Goal: Information Seeking & Learning: Compare options

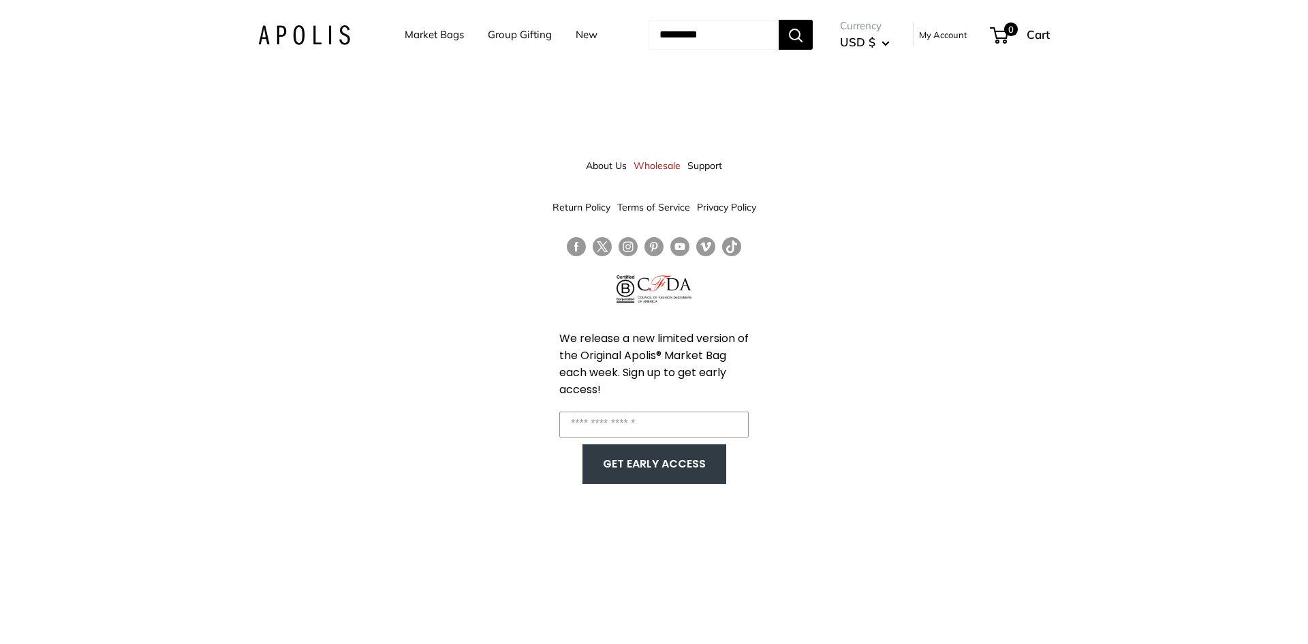
drag, startPoint x: 430, startPoint y: 35, endPoint x: 411, endPoint y: 52, distance: 26.0
click at [431, 35] on link "Market Bags" at bounding box center [434, 34] width 59 height 19
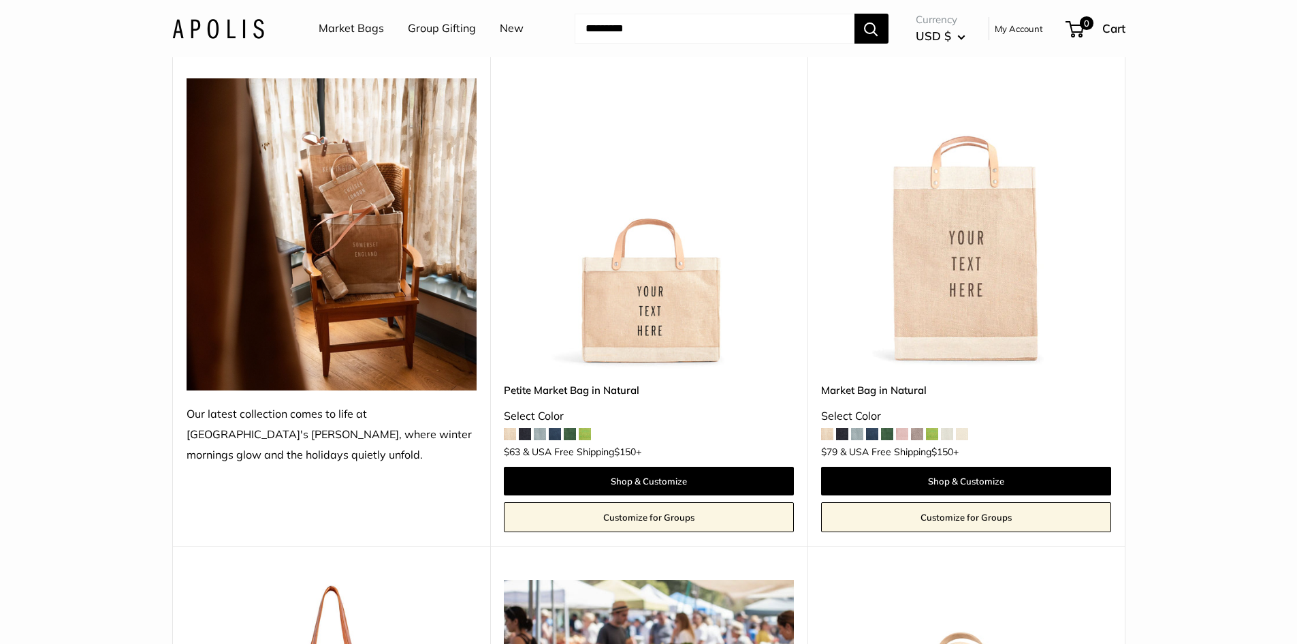
scroll to position [136, 0]
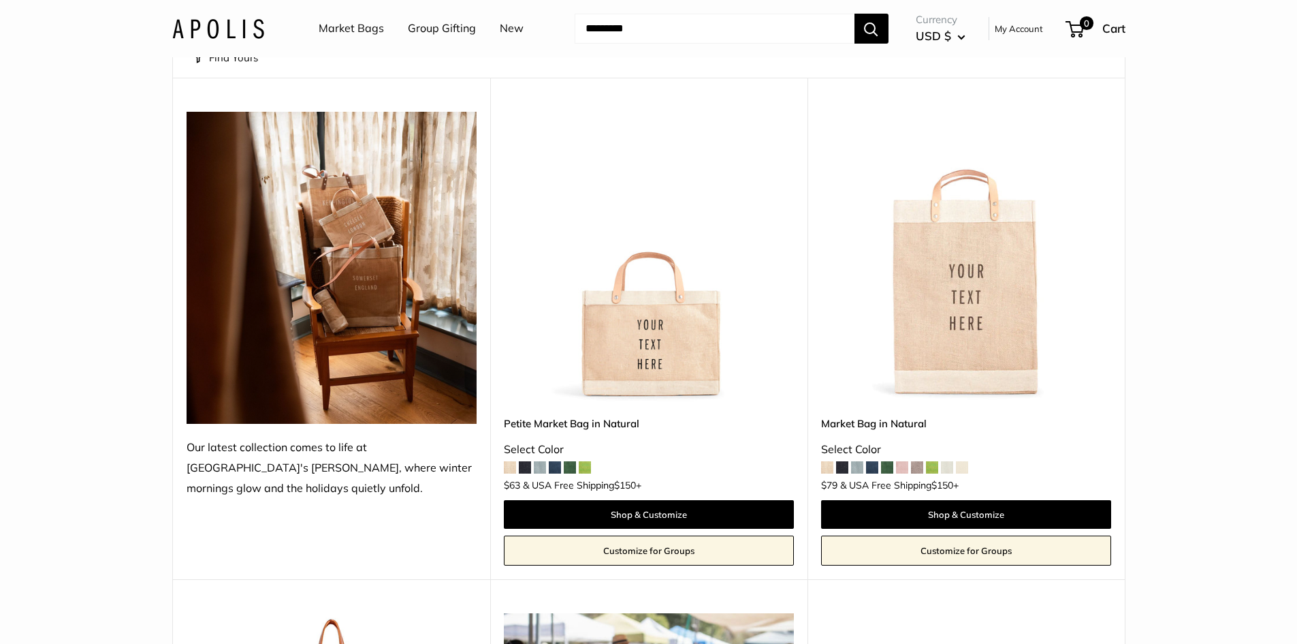
click at [0, 0] on img at bounding box center [0, 0] width 0 height 0
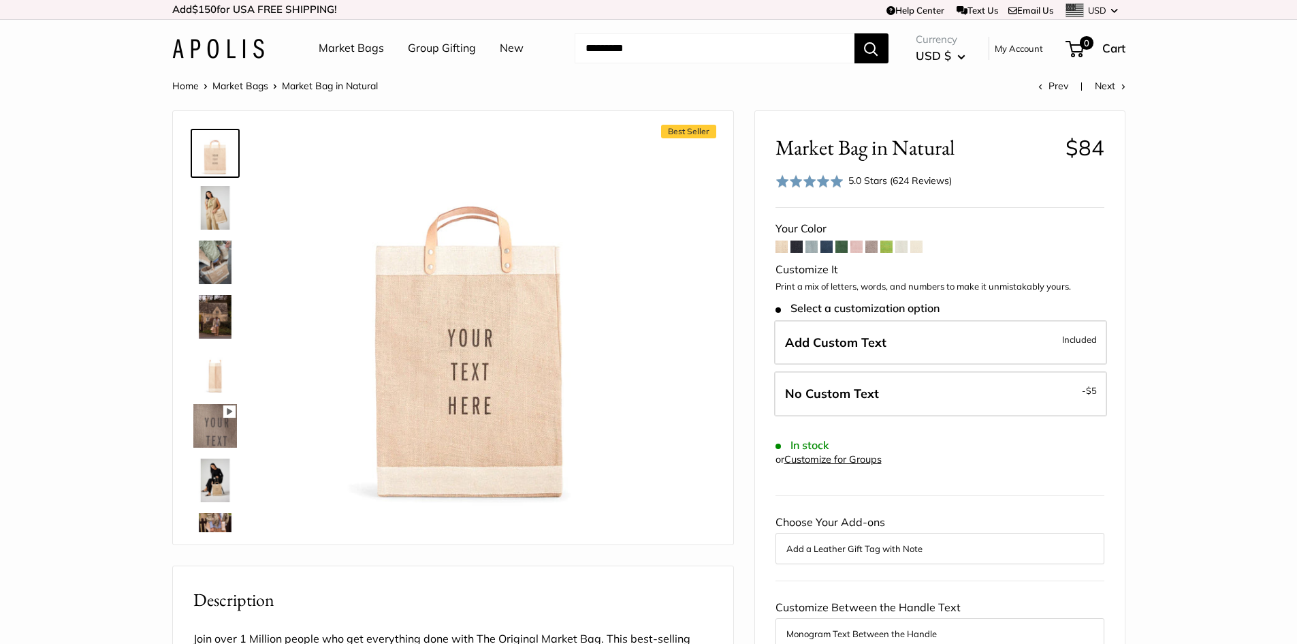
click at [214, 380] on img at bounding box center [215, 371] width 44 height 44
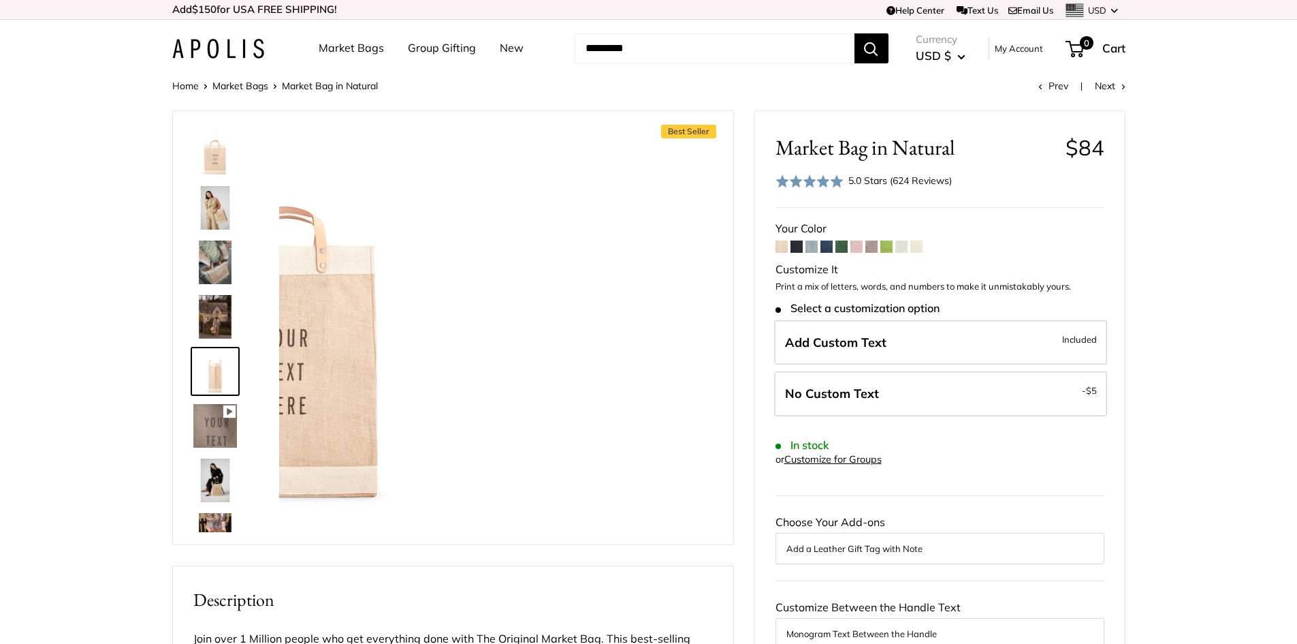
scroll to position [42, 0]
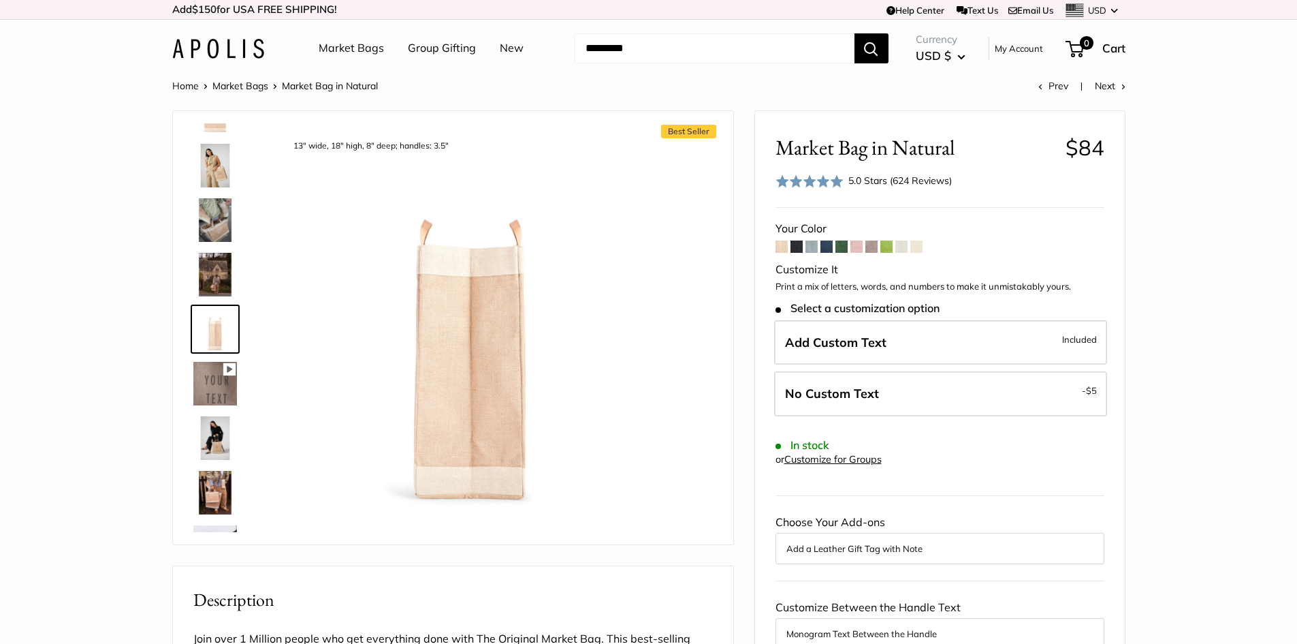
click at [208, 438] on img at bounding box center [215, 438] width 44 height 44
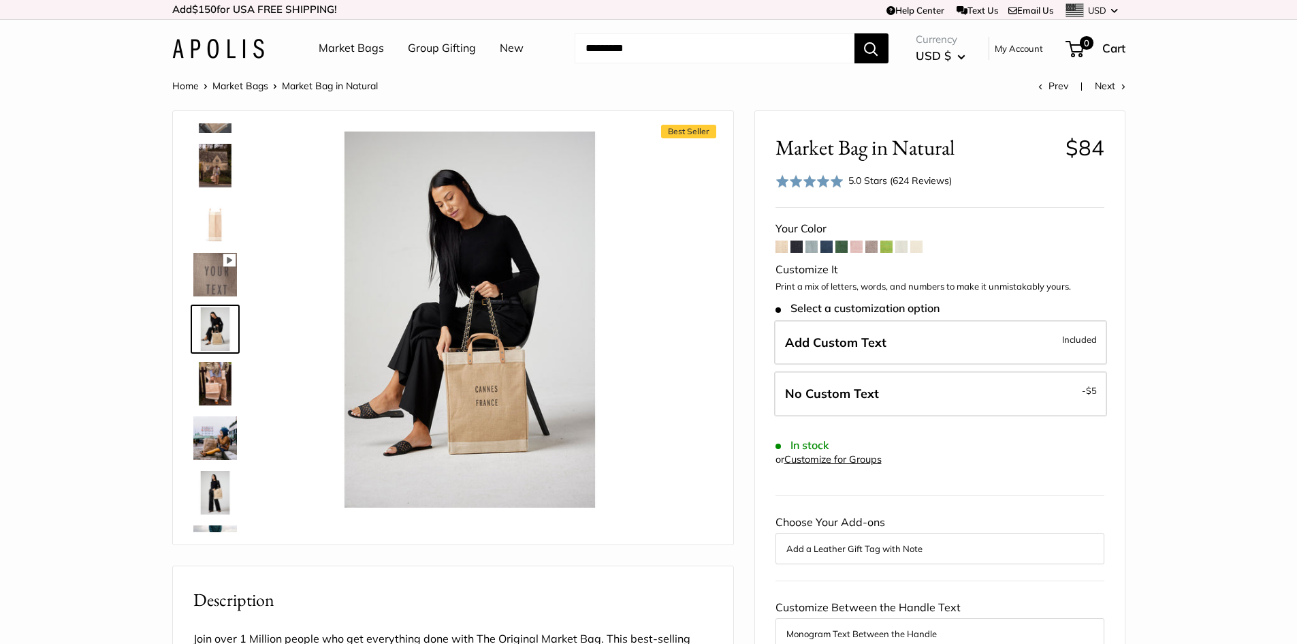
click at [206, 492] on img at bounding box center [215, 493] width 44 height 44
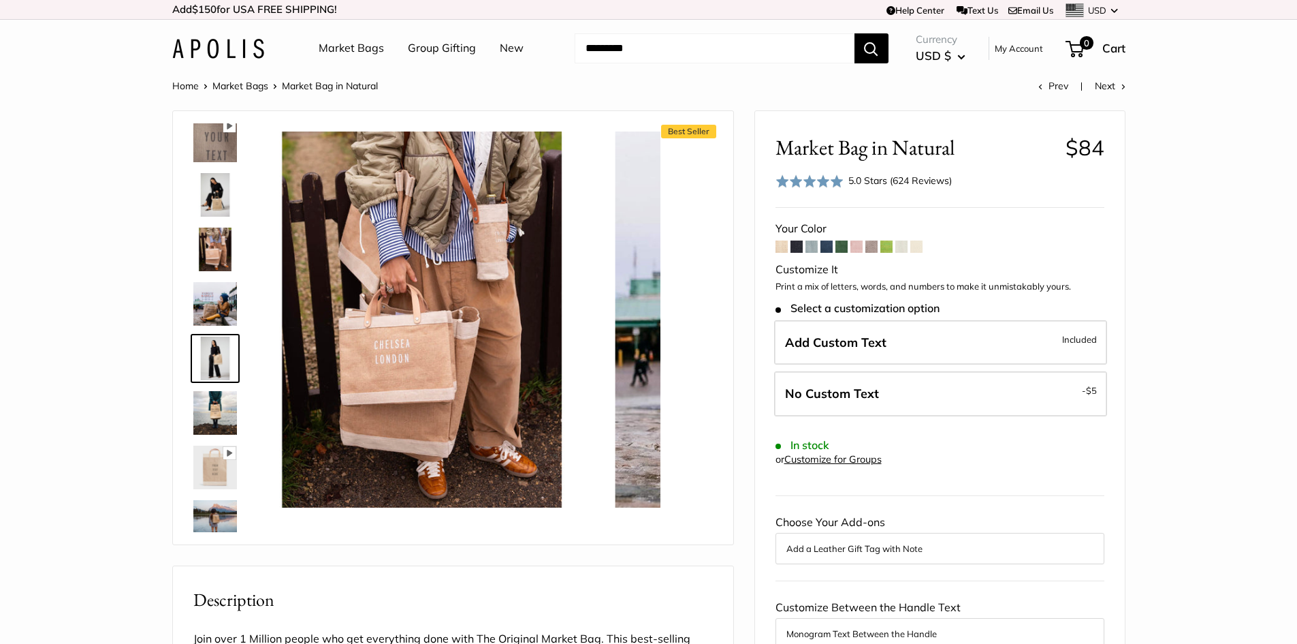
scroll to position [315, 0]
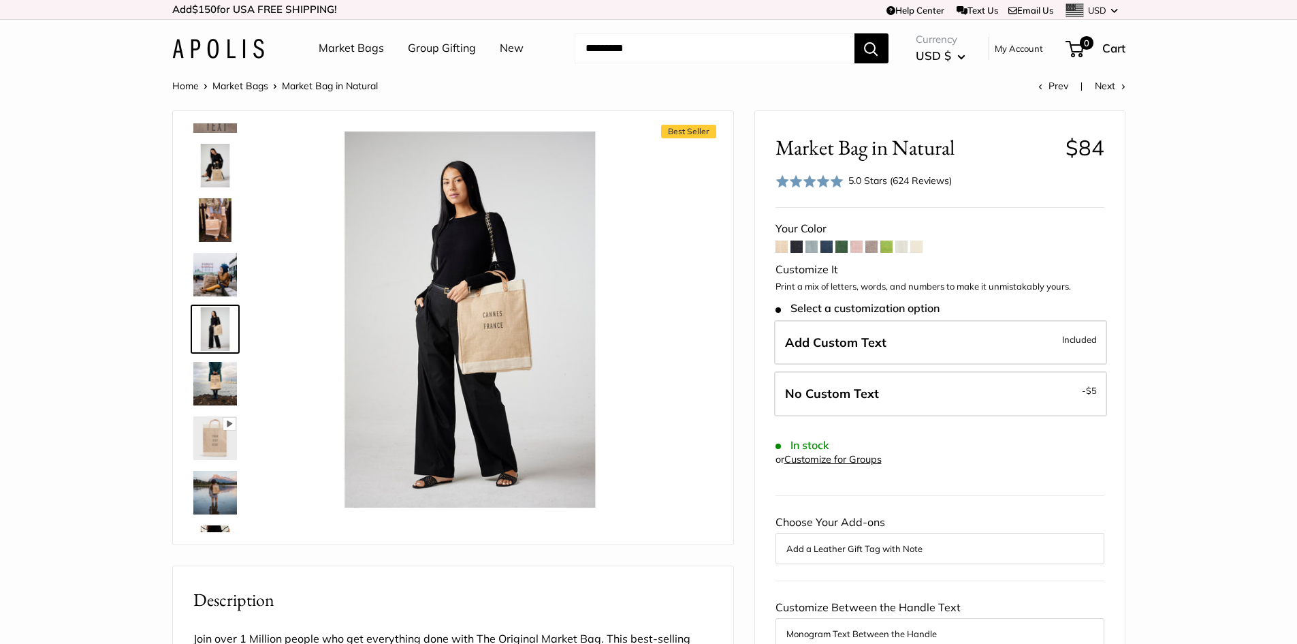
click at [221, 522] on div at bounding box center [220, 327] width 65 height 409
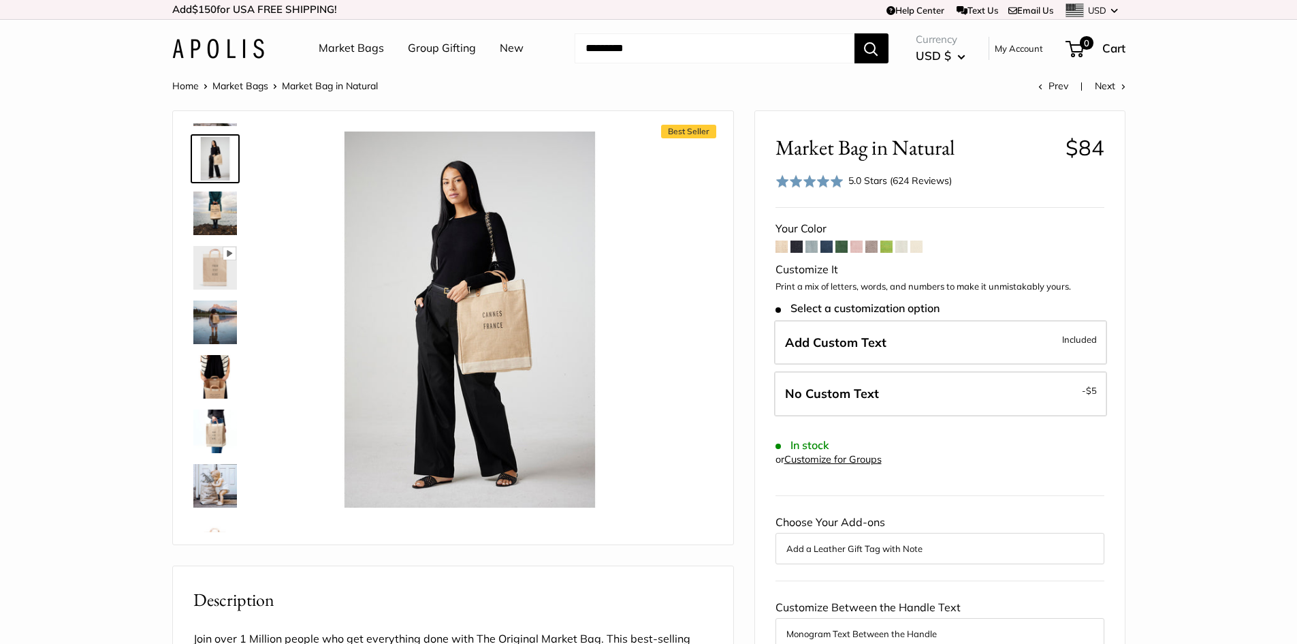
scroll to position [587, 0]
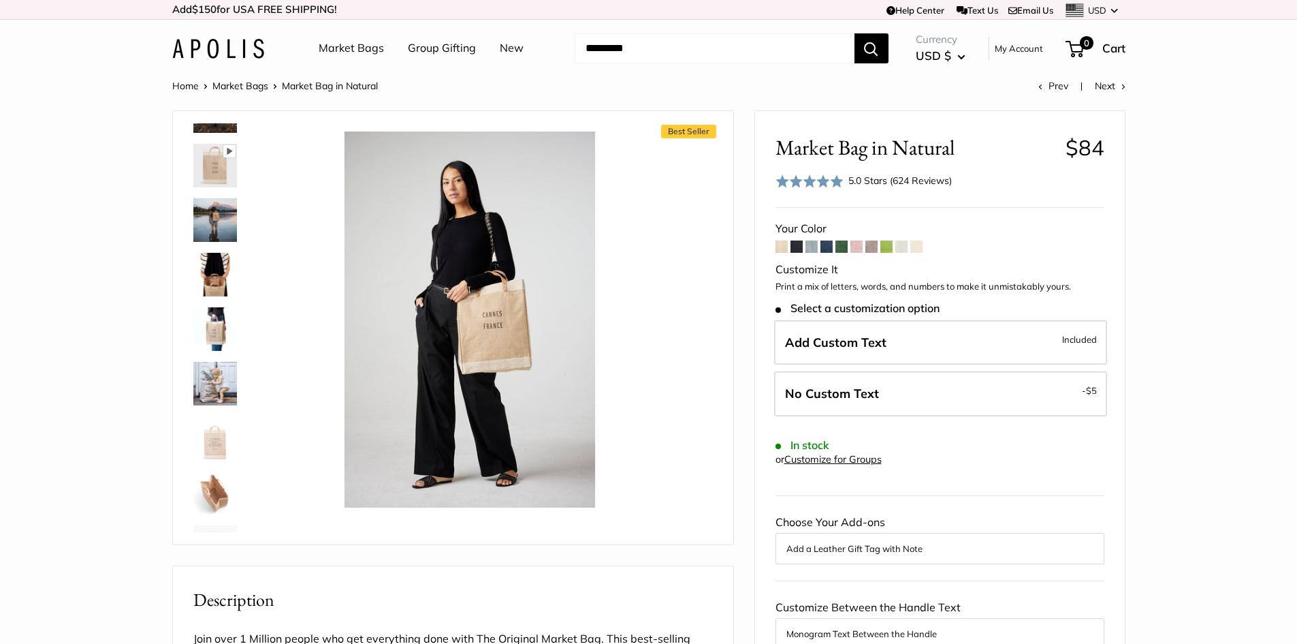
click at [217, 445] on img at bounding box center [215, 438] width 44 height 44
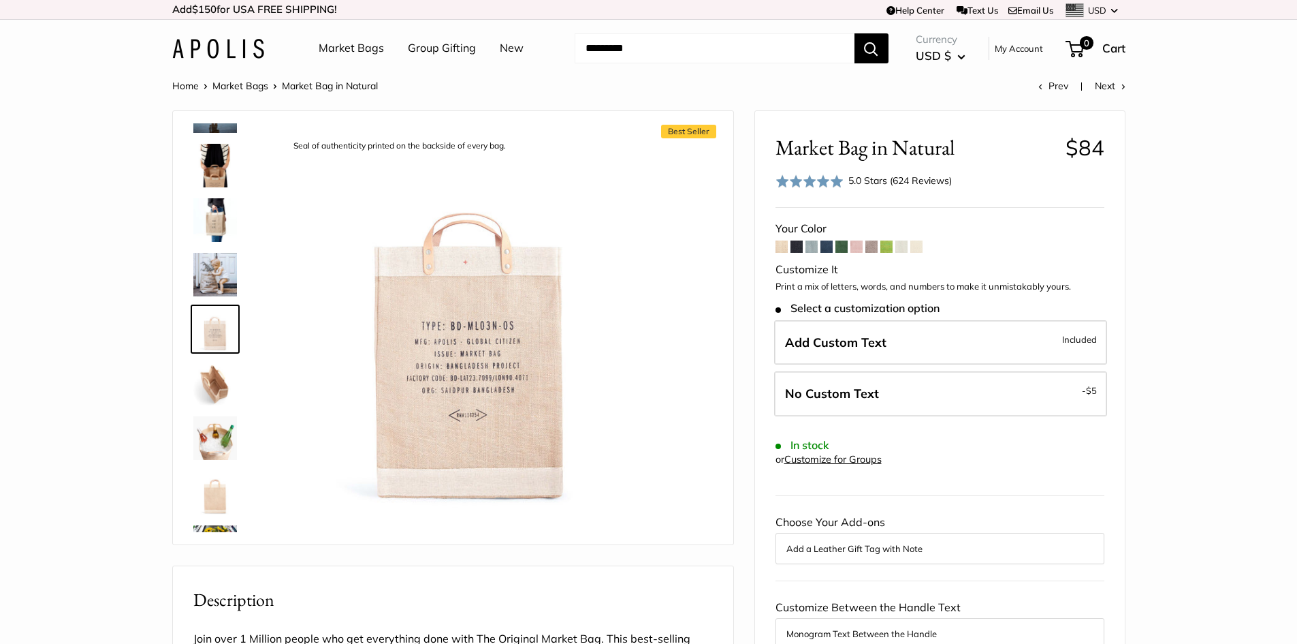
click at [219, 492] on img at bounding box center [215, 493] width 44 height 44
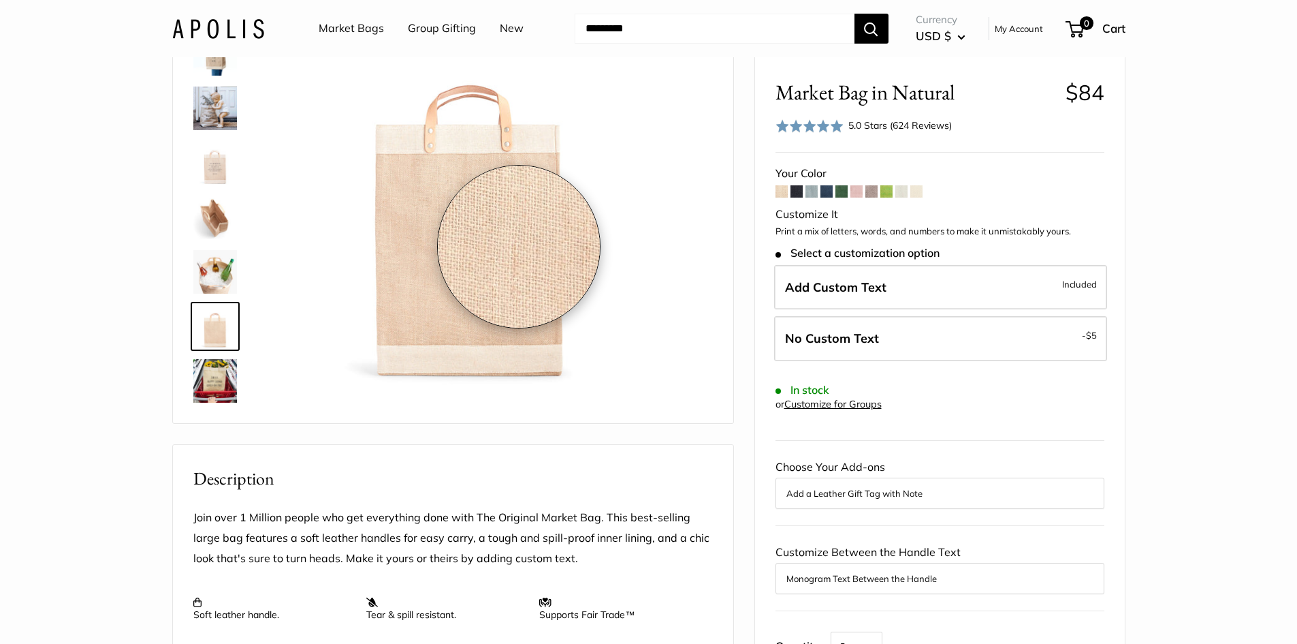
scroll to position [409, 0]
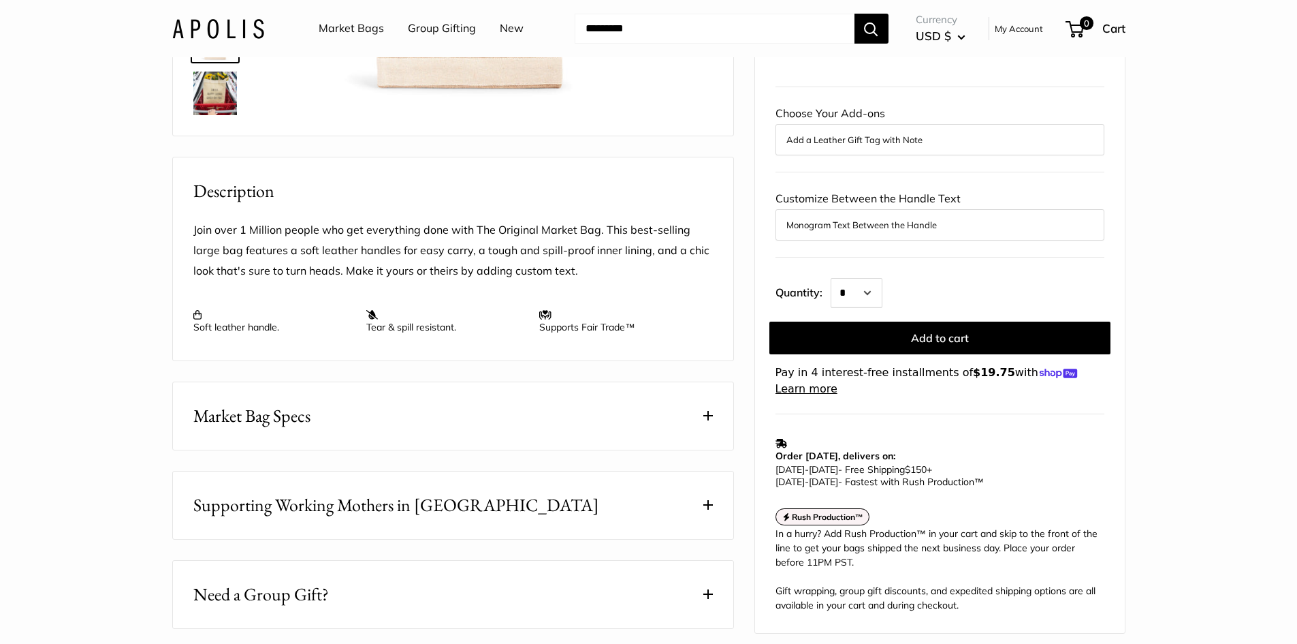
drag, startPoint x: 368, startPoint y: 411, endPoint x: 380, endPoint y: 416, distance: 12.8
click at [370, 413] on button "Market Bag Specs" at bounding box center [453, 415] width 560 height 67
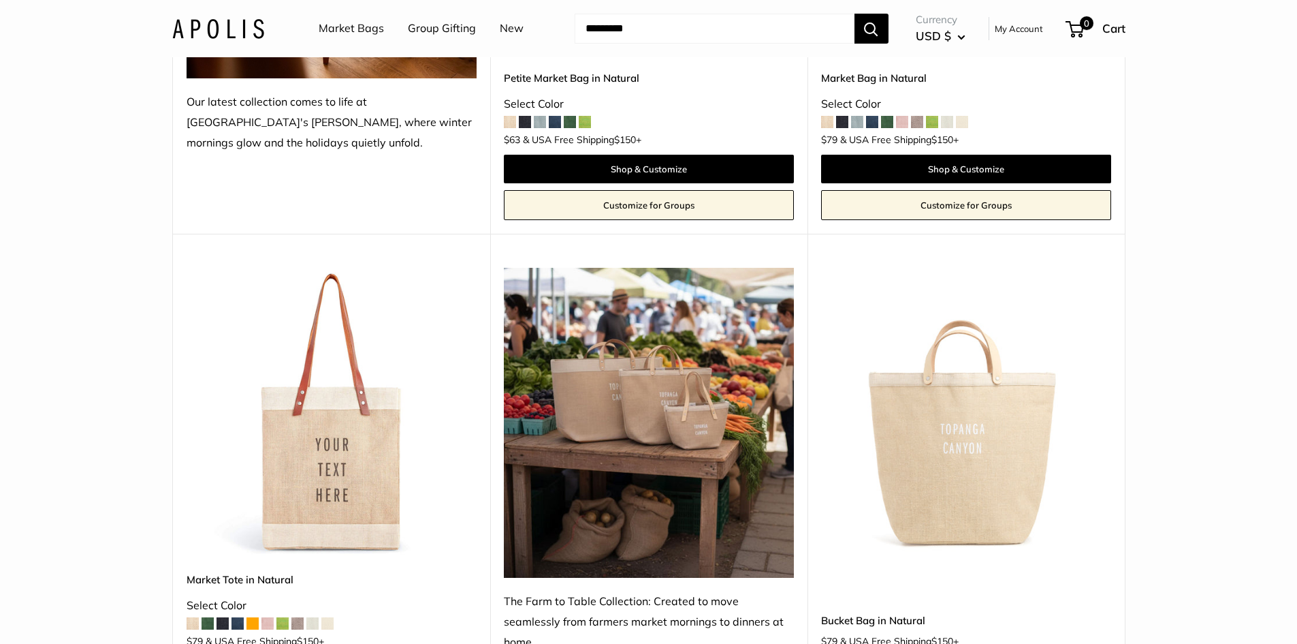
scroll to position [681, 0]
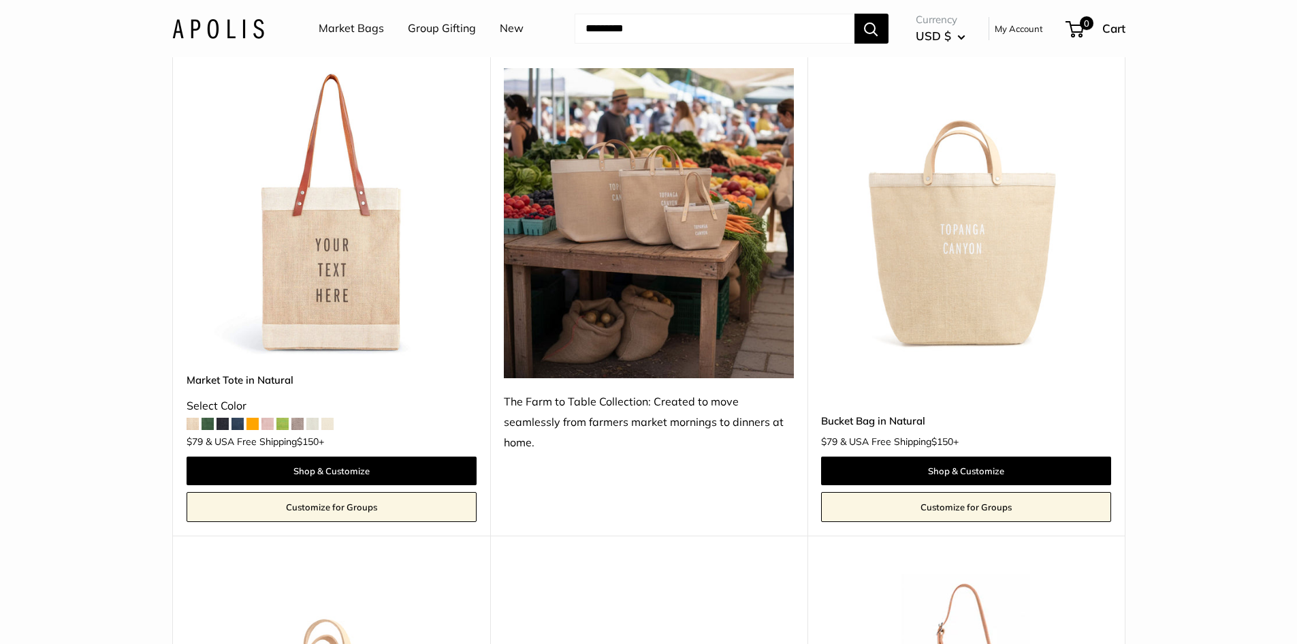
click at [0, 0] on img at bounding box center [0, 0] width 0 height 0
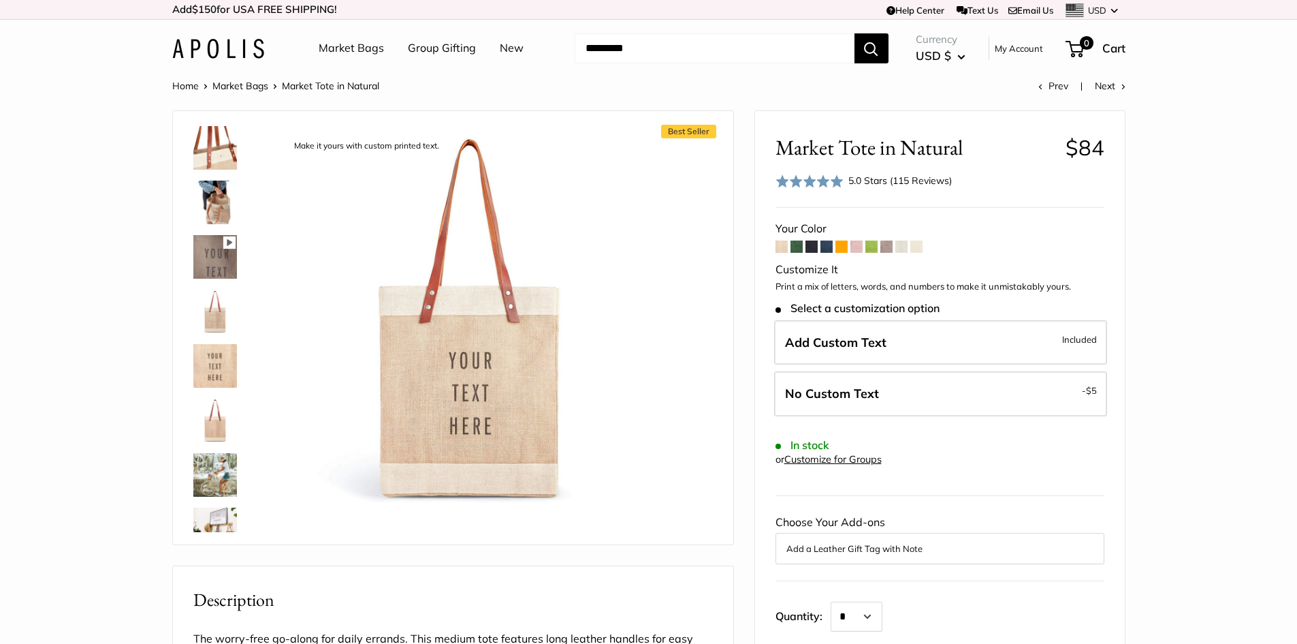
scroll to position [577, 0]
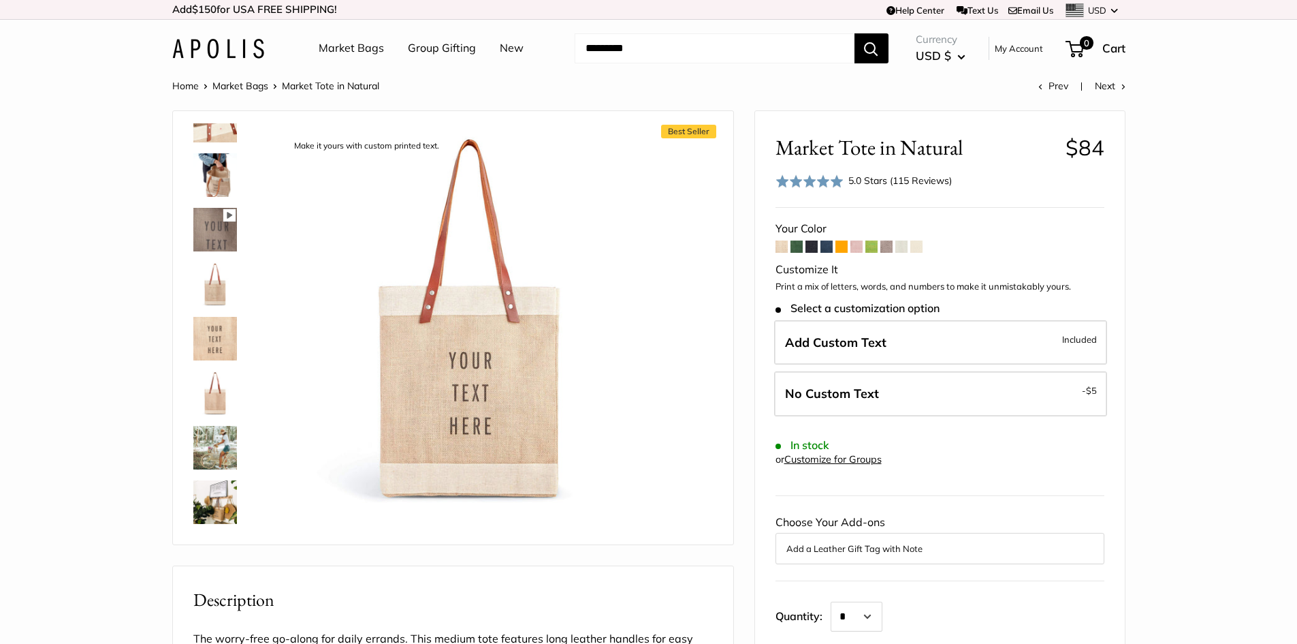
click at [210, 396] on img at bounding box center [215, 393] width 44 height 44
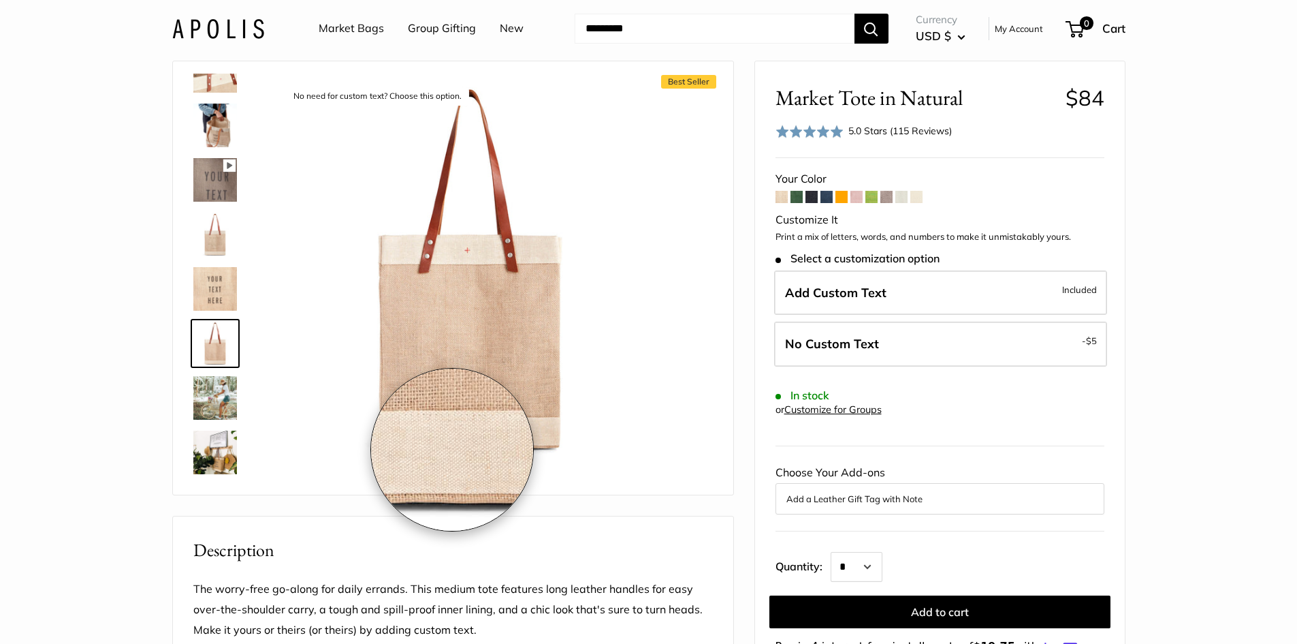
scroll to position [0, 0]
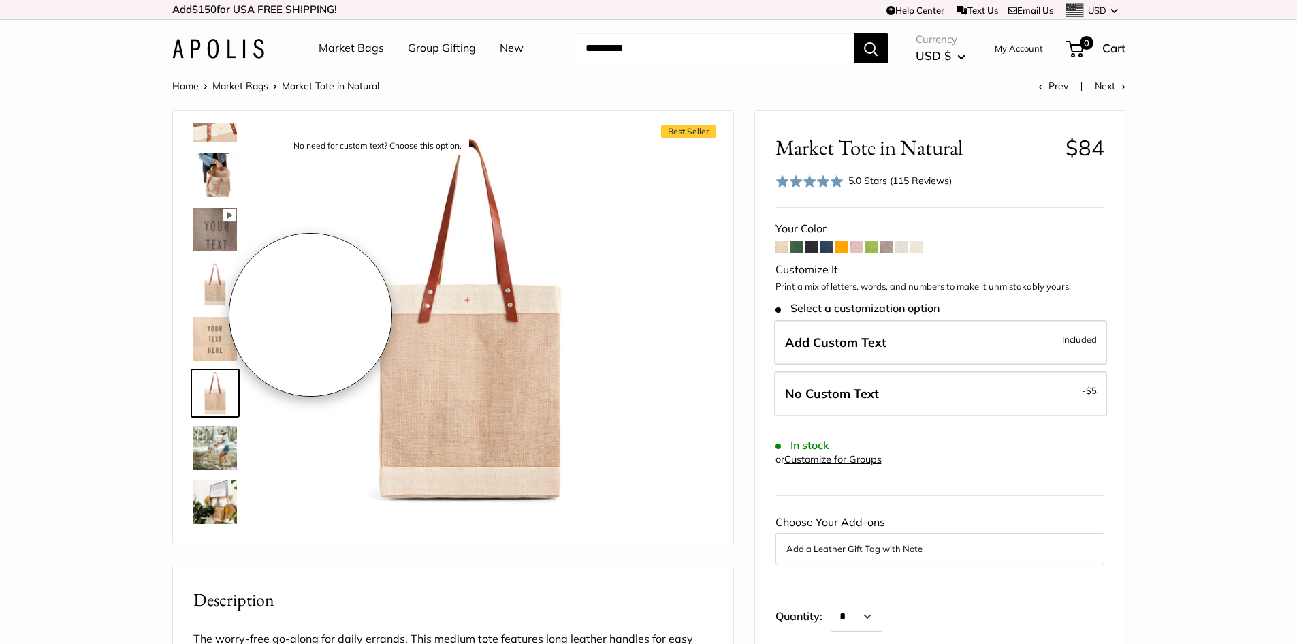
click at [312, 313] on img at bounding box center [469, 319] width 376 height 376
click at [336, 141] on div "No need for custom text? Choose this option." at bounding box center [378, 146] width 182 height 18
click at [306, 140] on div "No need for custom text? Choose this option." at bounding box center [378, 146] width 182 height 18
drag, startPoint x: 377, startPoint y: 142, endPoint x: 413, endPoint y: 143, distance: 35.4
click at [378, 142] on div "No need for custom text? Choose this option." at bounding box center [378, 146] width 182 height 18
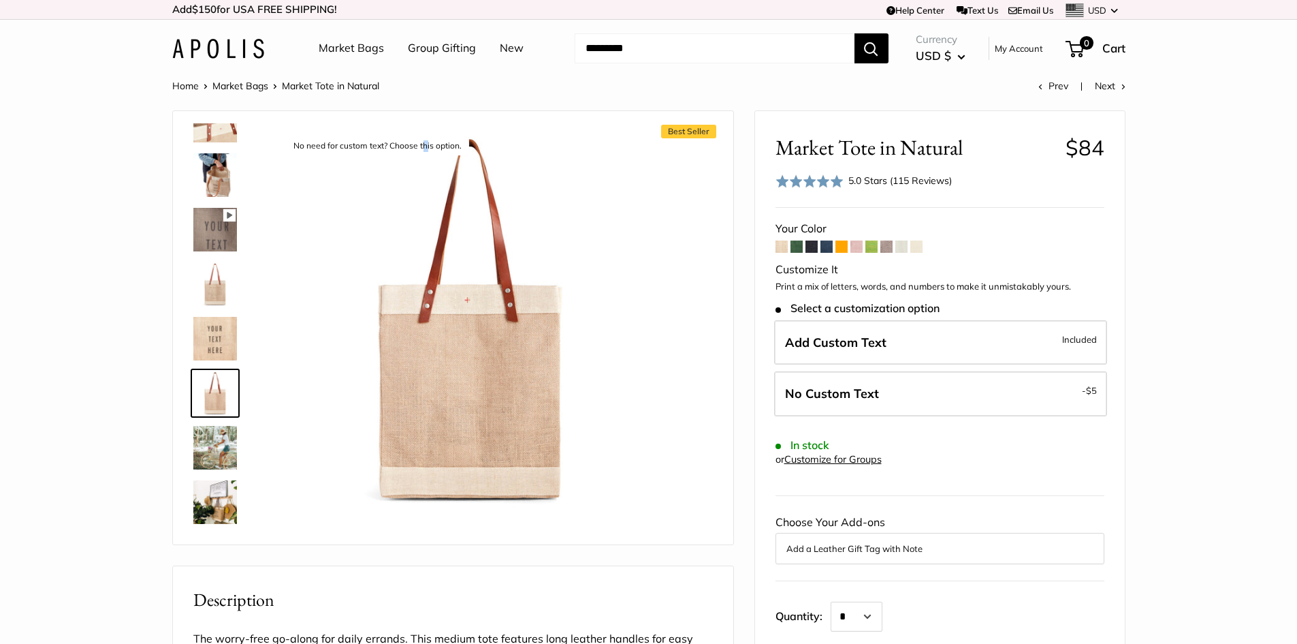
click at [426, 143] on div "No need for custom text? Choose this option." at bounding box center [378, 146] width 182 height 18
click at [198, 392] on img at bounding box center [215, 393] width 44 height 44
click at [225, 394] on img at bounding box center [215, 393] width 44 height 44
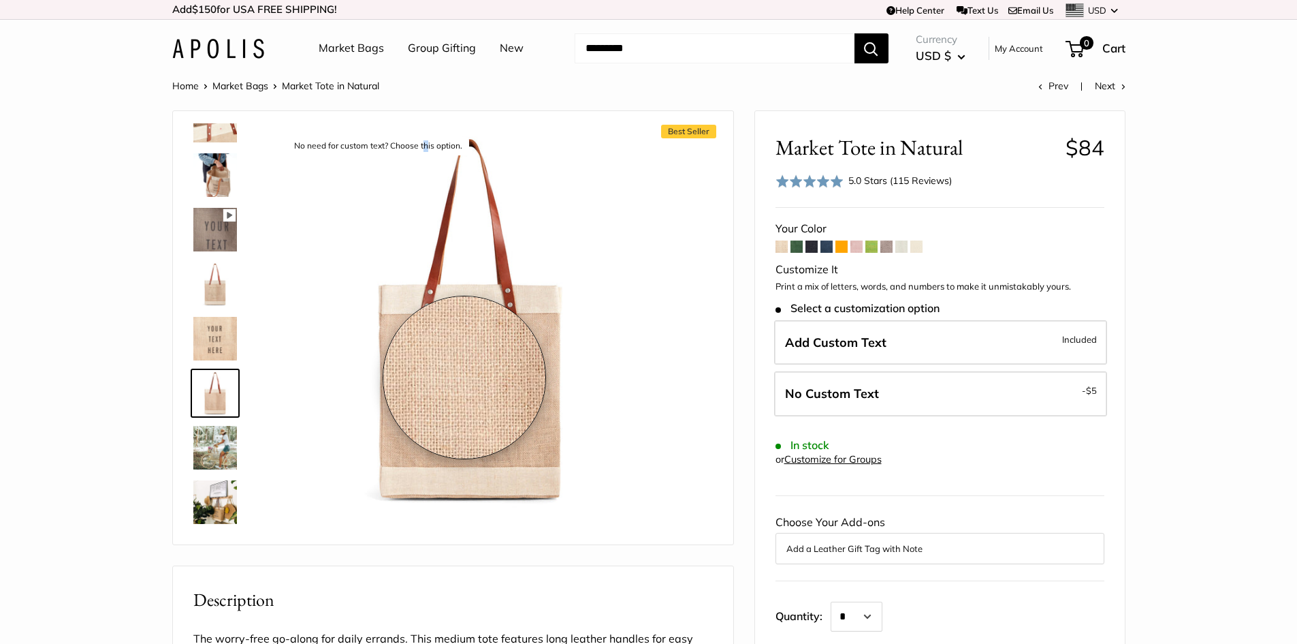
click at [464, 377] on img at bounding box center [470, 319] width 376 height 376
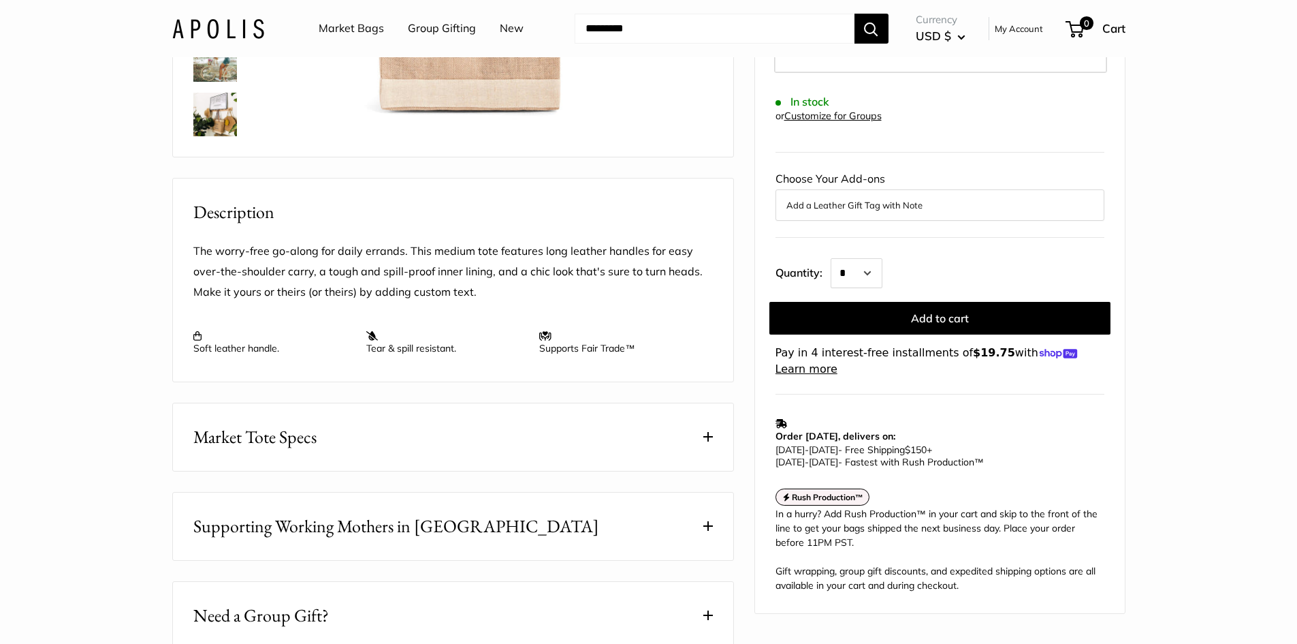
scroll to position [545, 0]
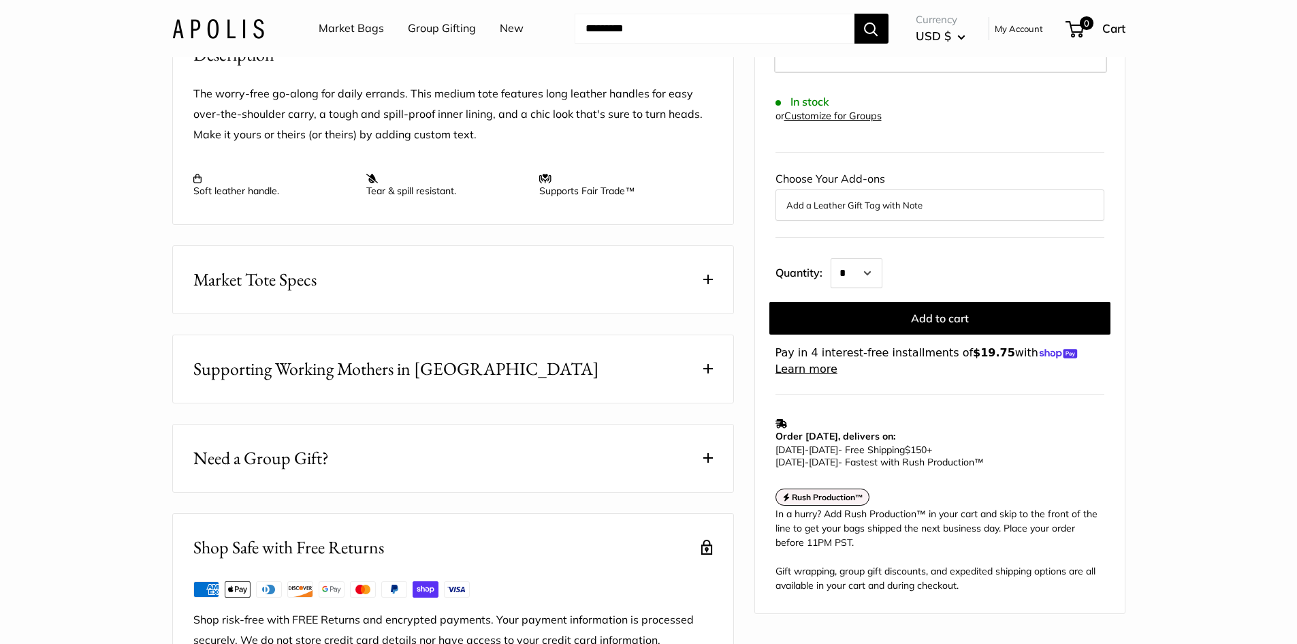
click at [340, 306] on button "Market Tote Specs" at bounding box center [453, 279] width 560 height 67
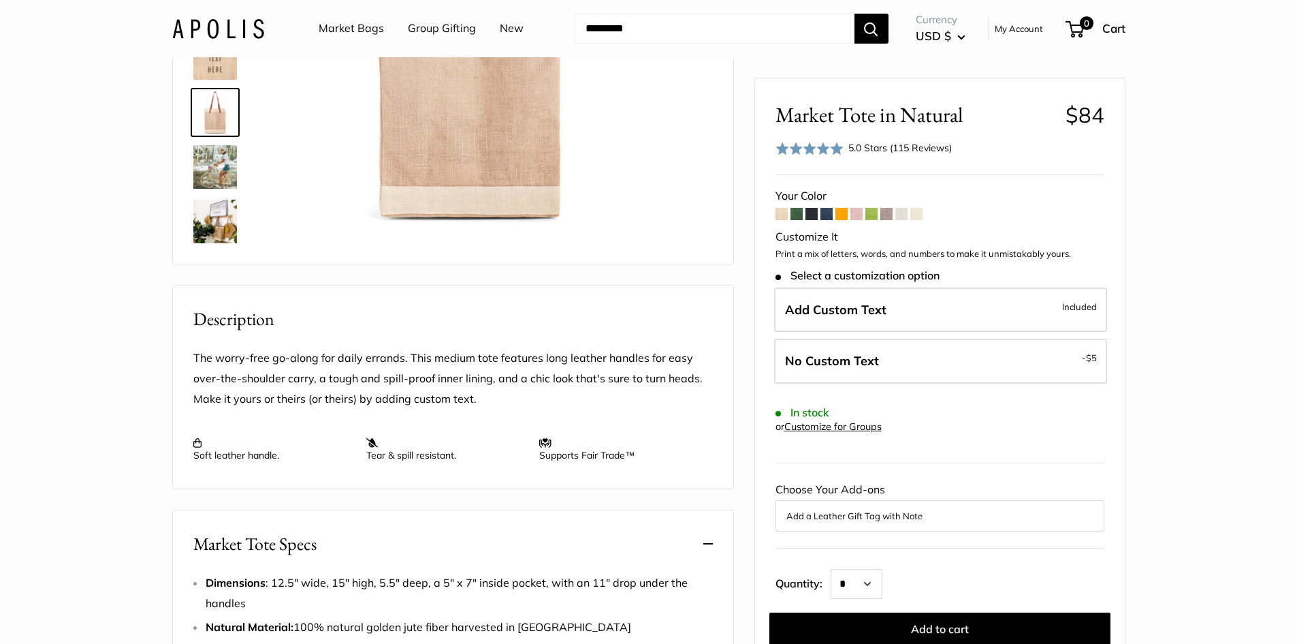
scroll to position [0, 0]
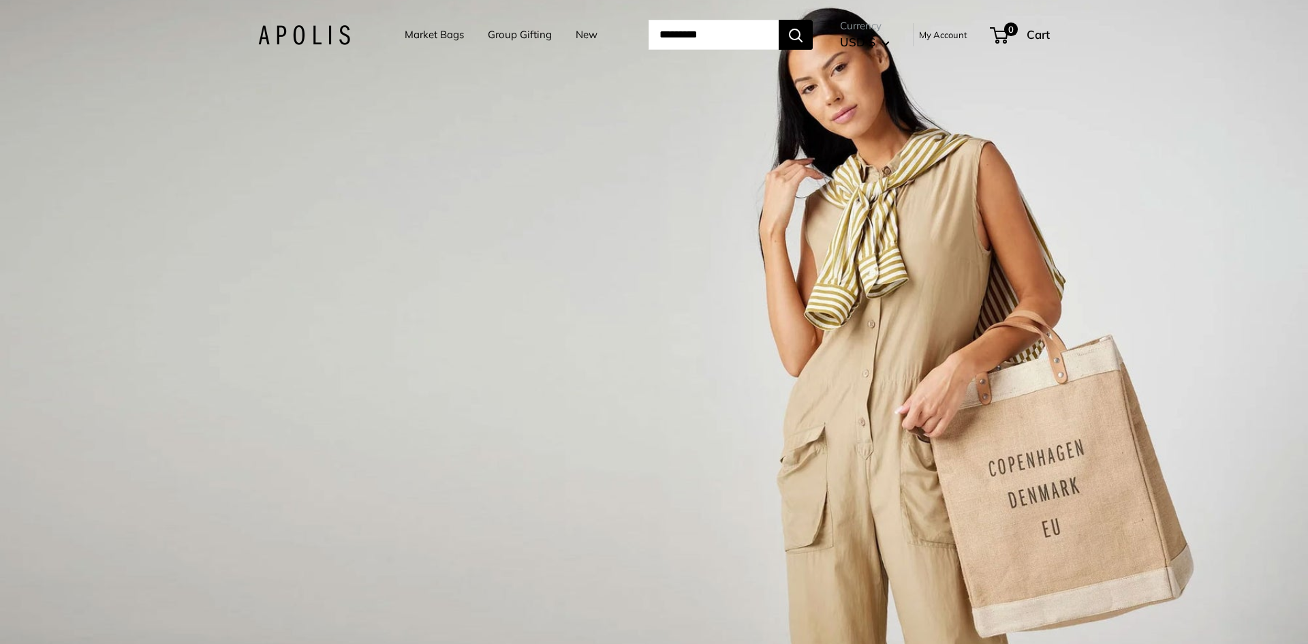
click at [430, 40] on link "Market Bags" at bounding box center [434, 34] width 59 height 19
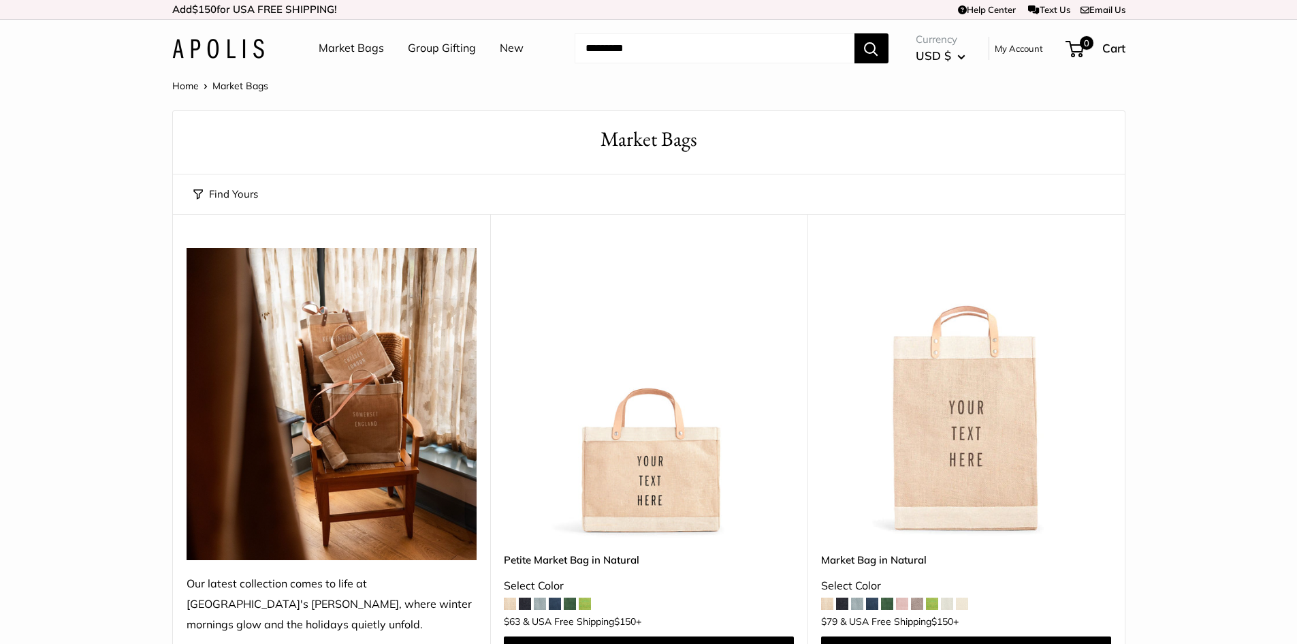
drag, startPoint x: 1029, startPoint y: 408, endPoint x: 1018, endPoint y: 413, distance: 11.9
click at [0, 0] on img at bounding box center [0, 0] width 0 height 0
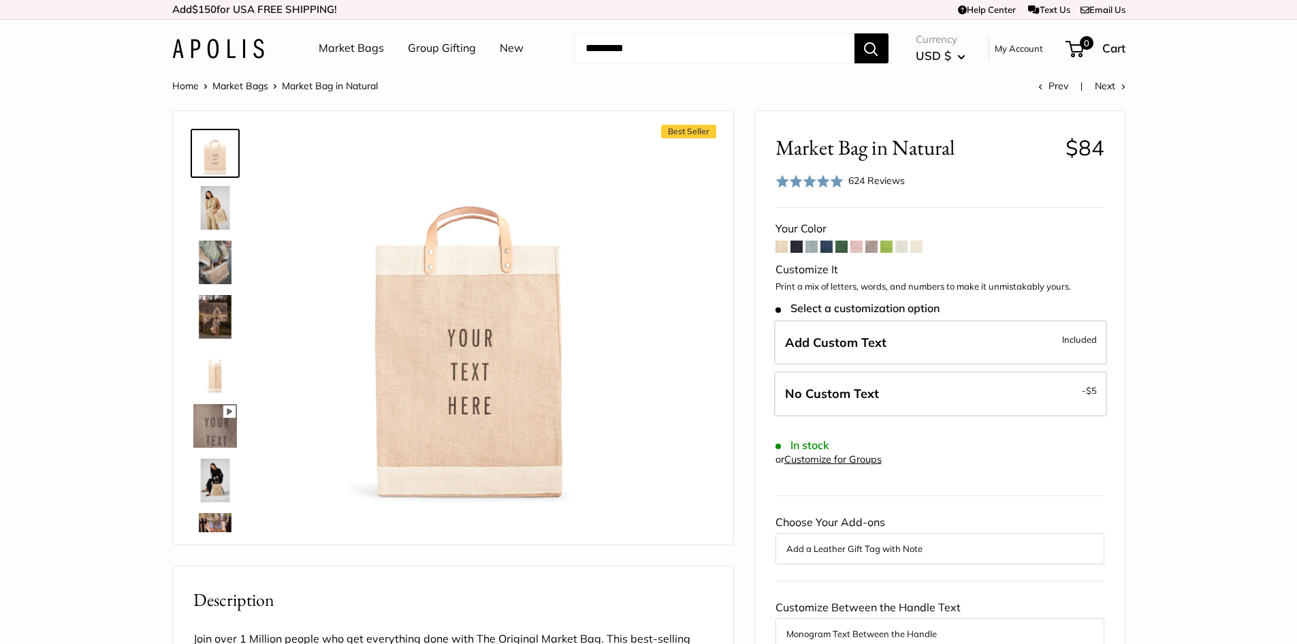
click at [210, 210] on img at bounding box center [215, 208] width 44 height 44
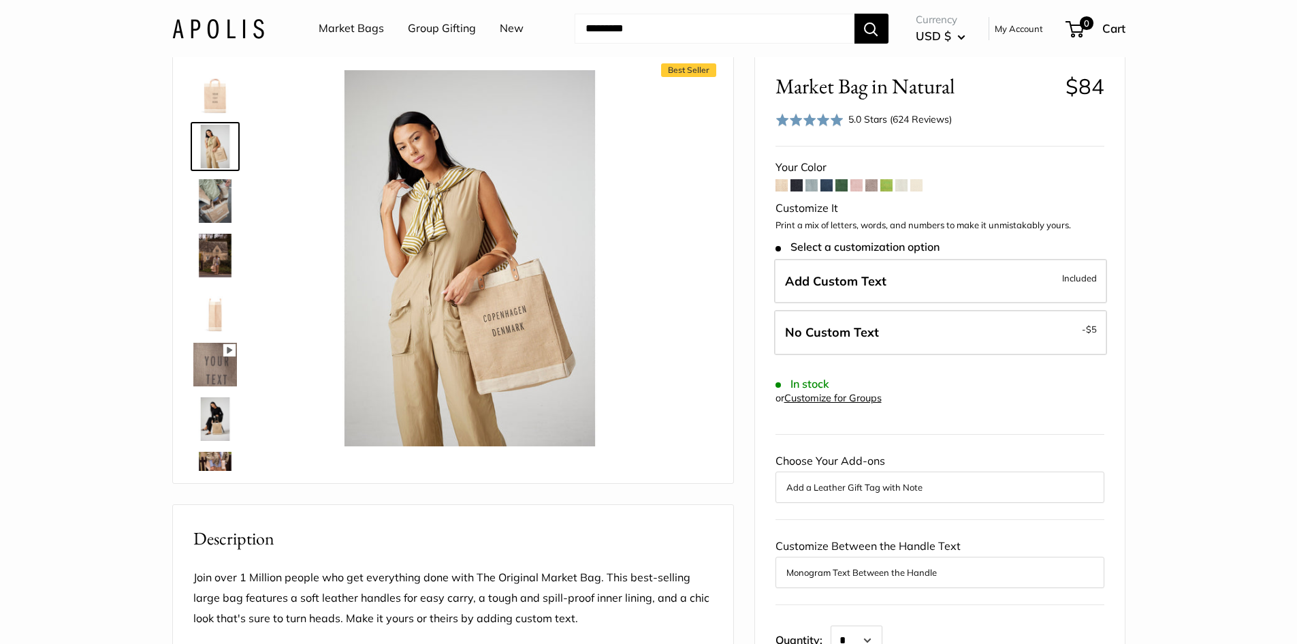
scroll to position [136, 0]
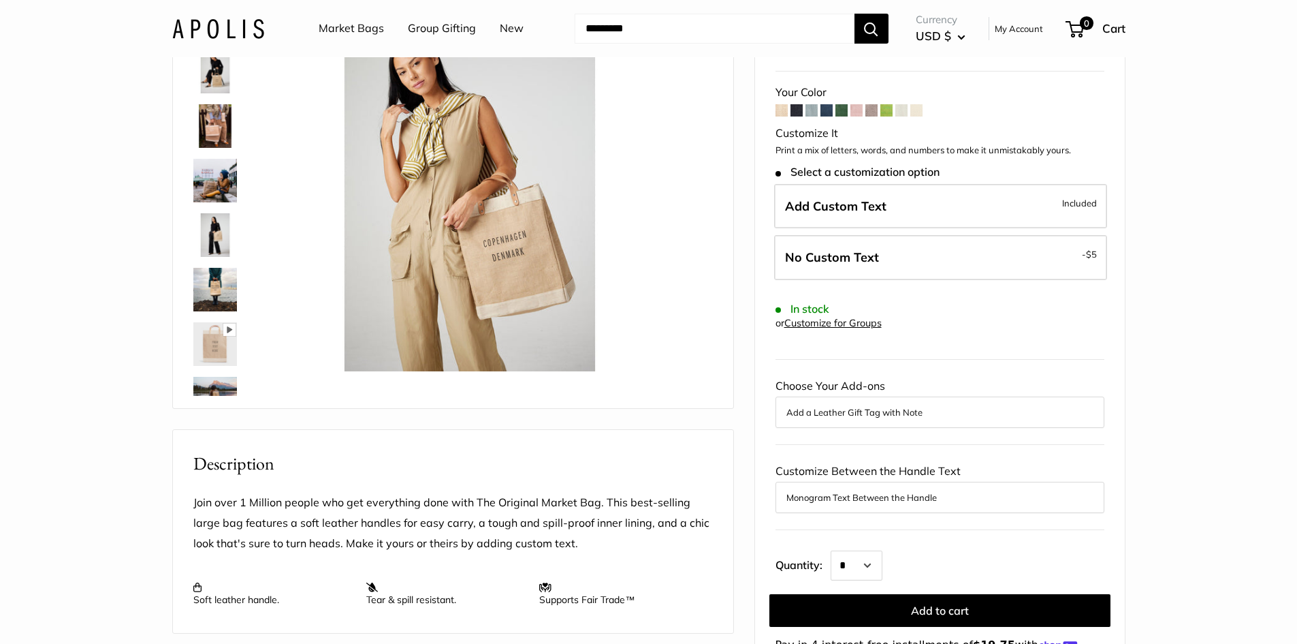
click at [221, 236] on img at bounding box center [215, 235] width 44 height 44
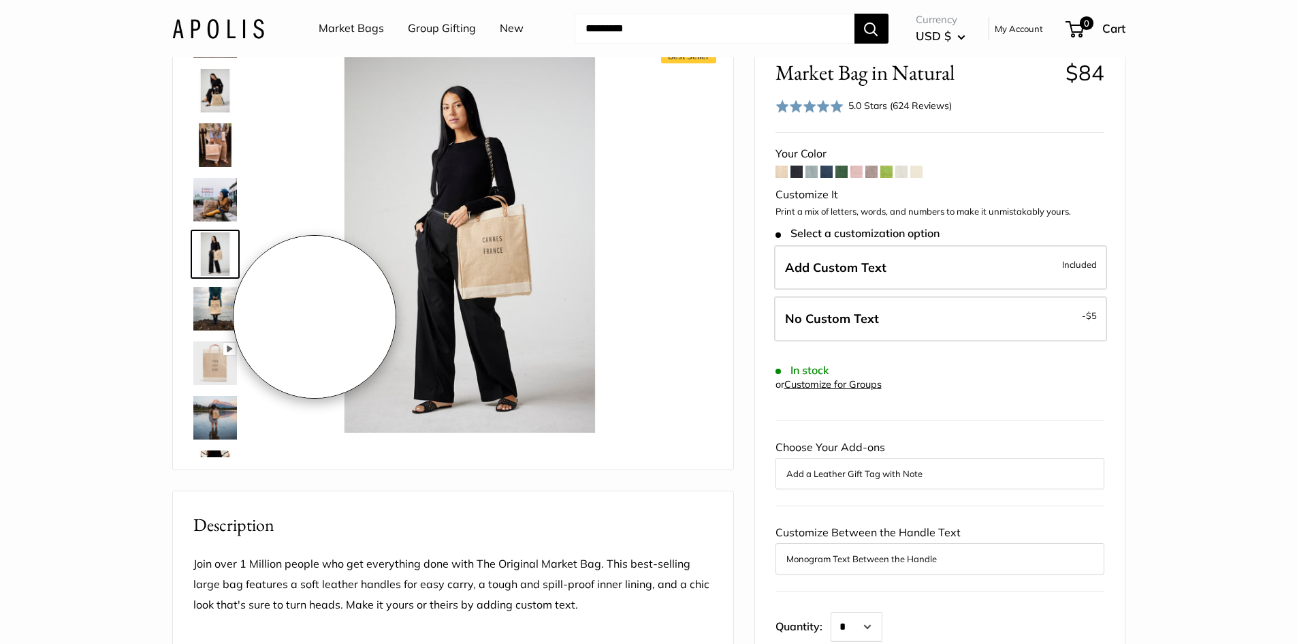
scroll to position [0, 0]
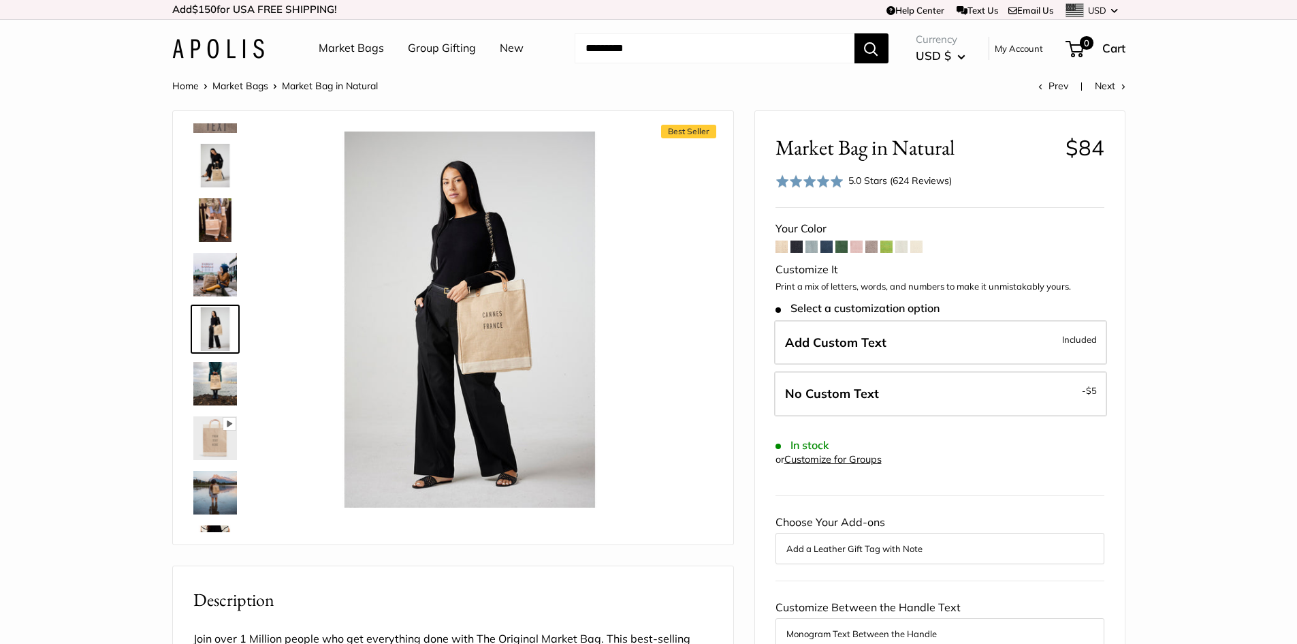
click at [349, 52] on link "Market Bags" at bounding box center [351, 48] width 65 height 20
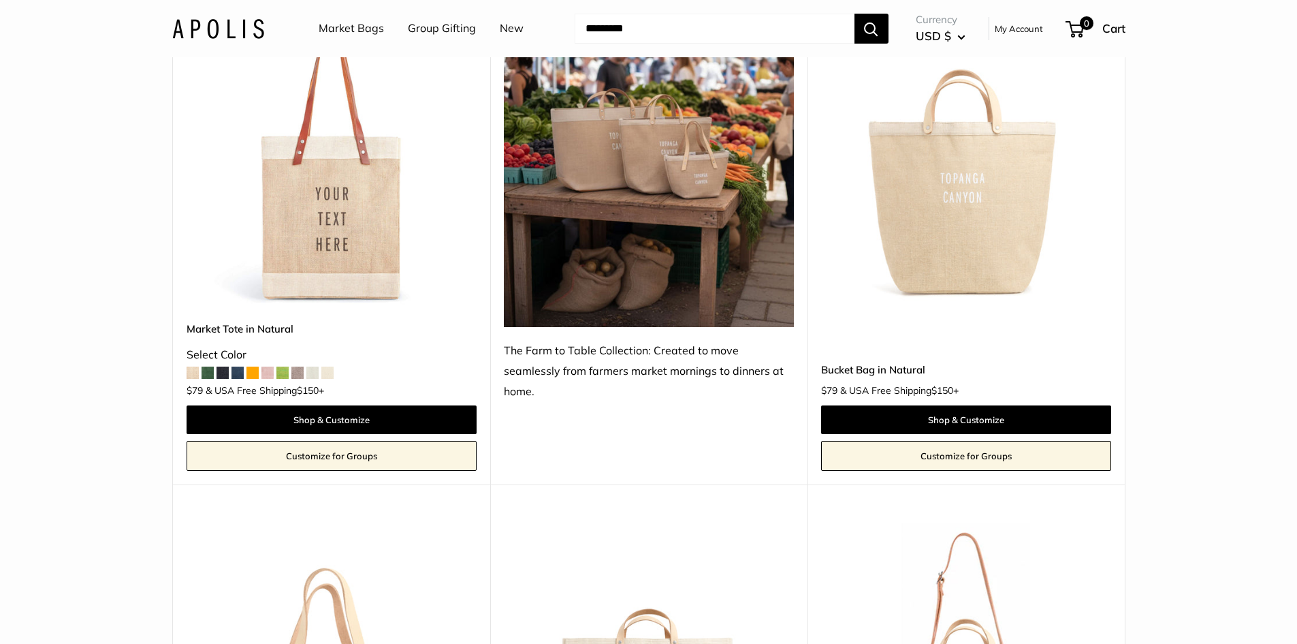
scroll to position [545, 0]
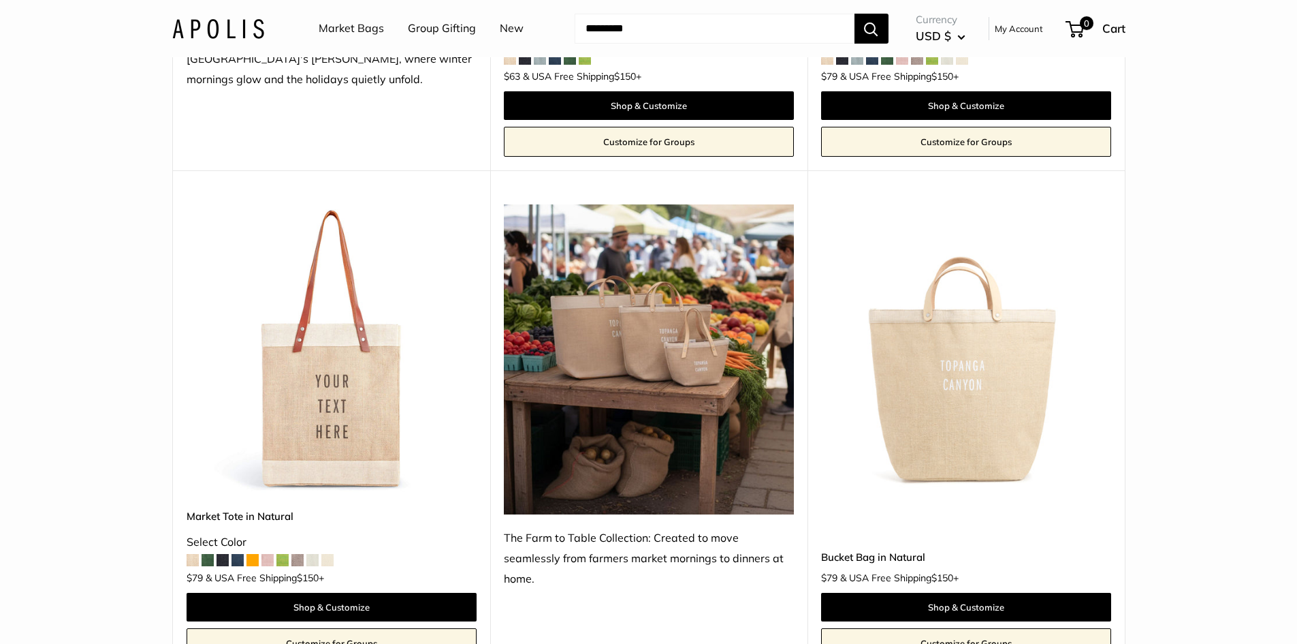
click at [0, 0] on img at bounding box center [0, 0] width 0 height 0
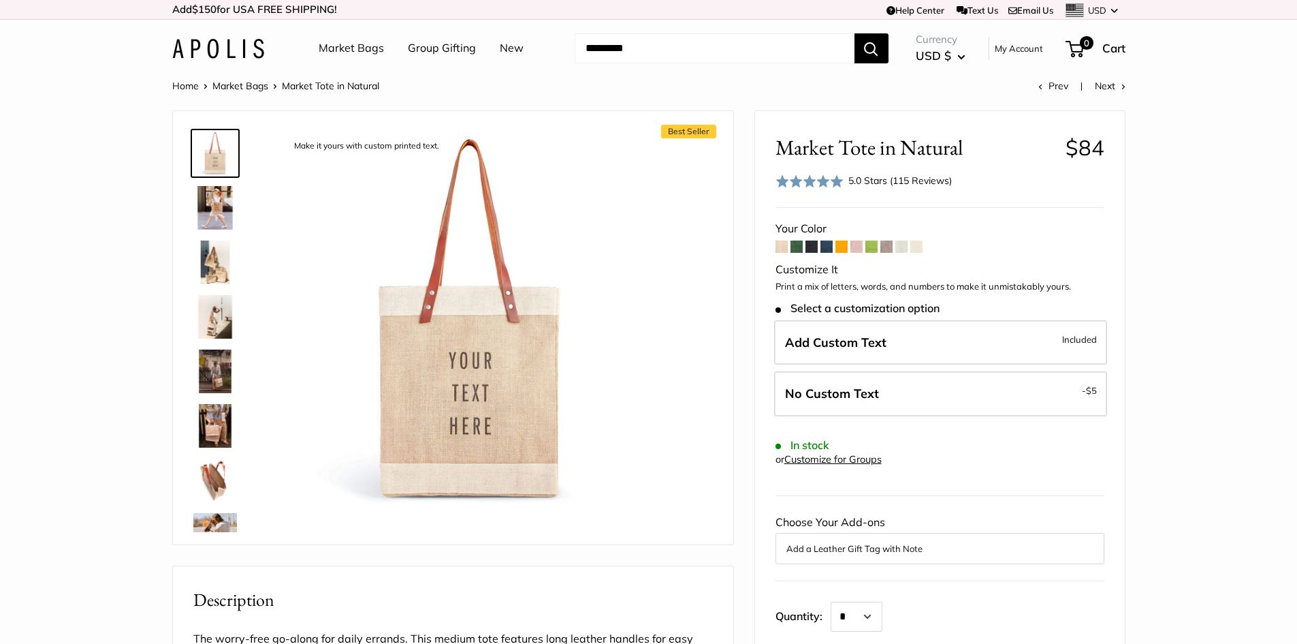
click at [215, 375] on img at bounding box center [215, 371] width 44 height 44
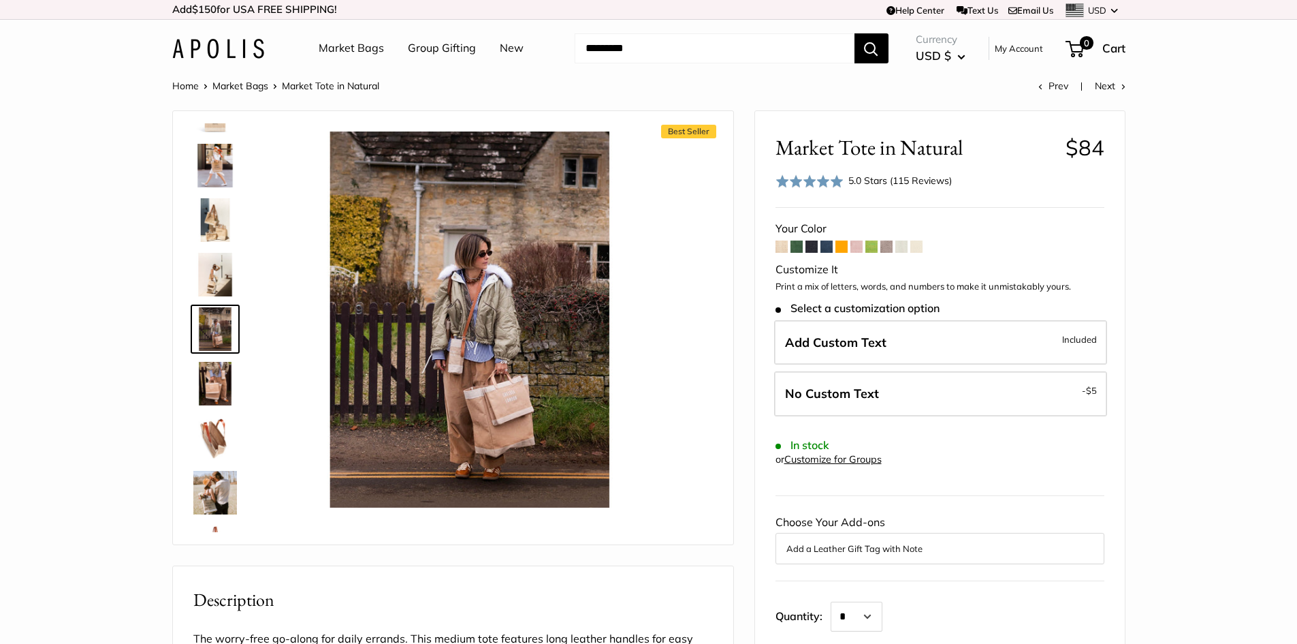
click at [210, 170] on img at bounding box center [215, 166] width 44 height 44
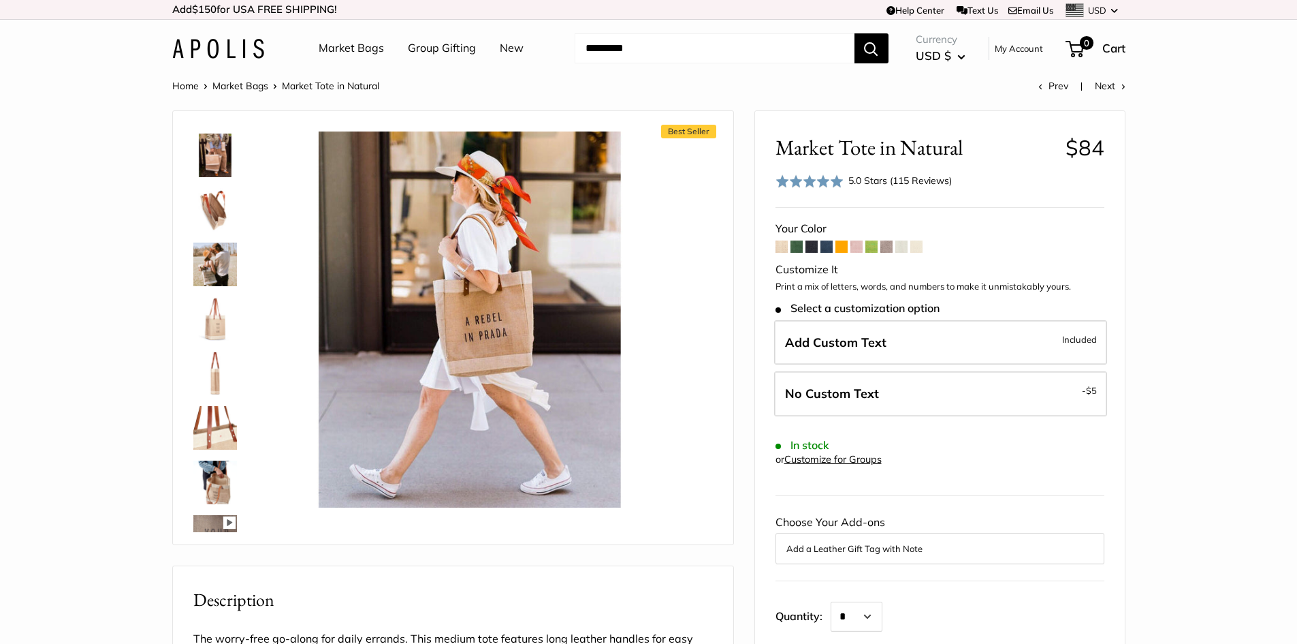
scroll to position [272, 0]
click at [215, 486] on img at bounding box center [215, 480] width 44 height 44
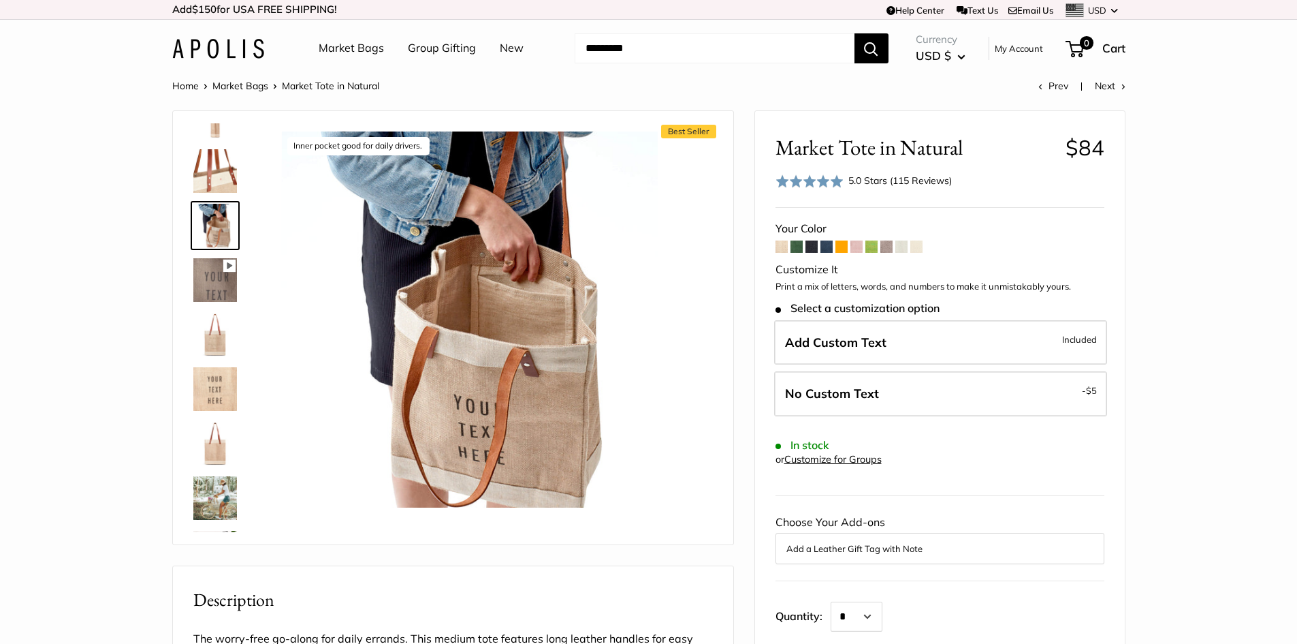
scroll to position [577, 0]
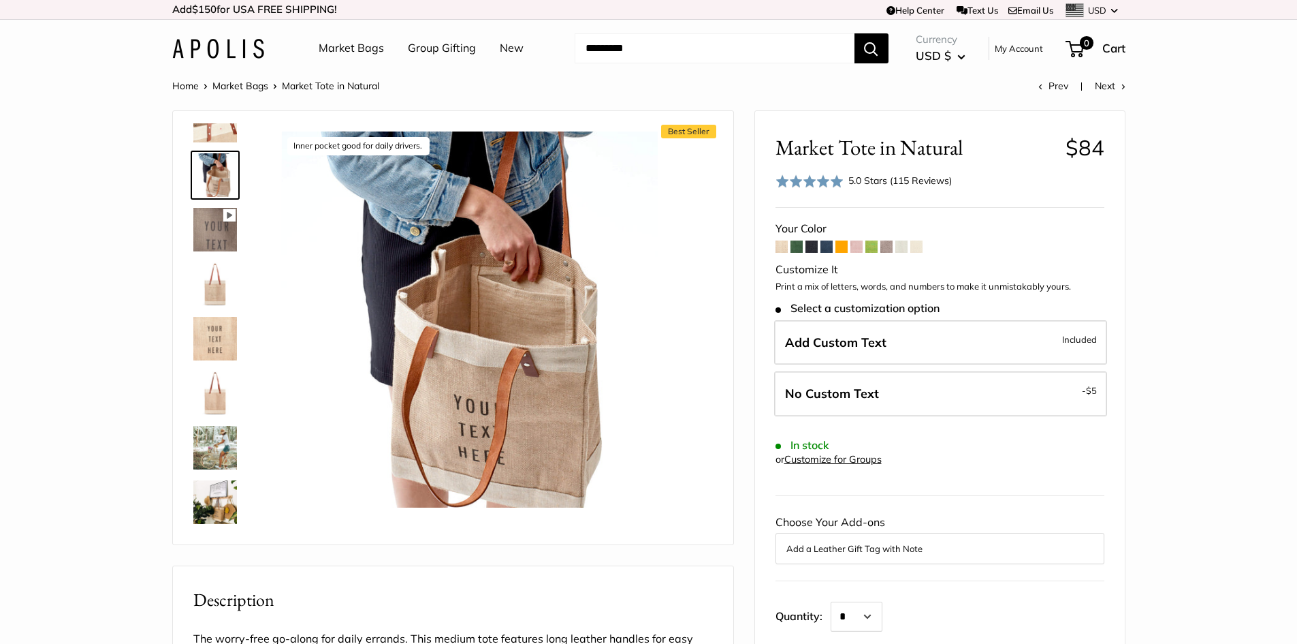
click at [219, 458] on img at bounding box center [215, 448] width 44 height 44
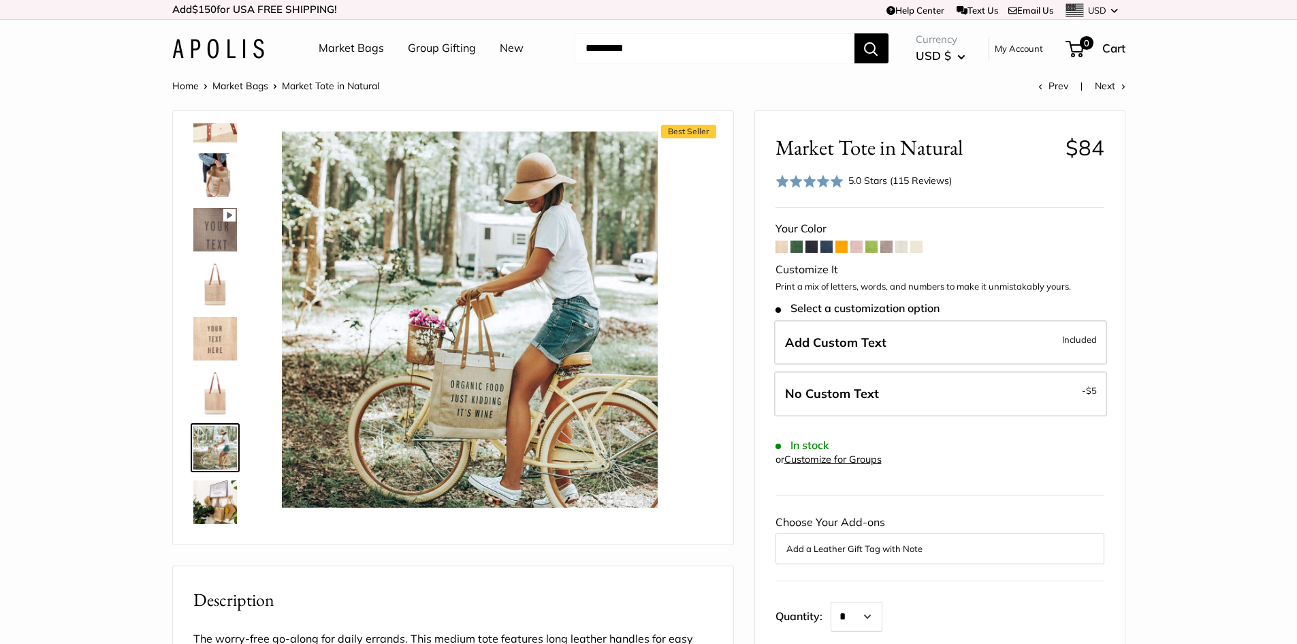
click at [227, 505] on img at bounding box center [215, 502] width 44 height 44
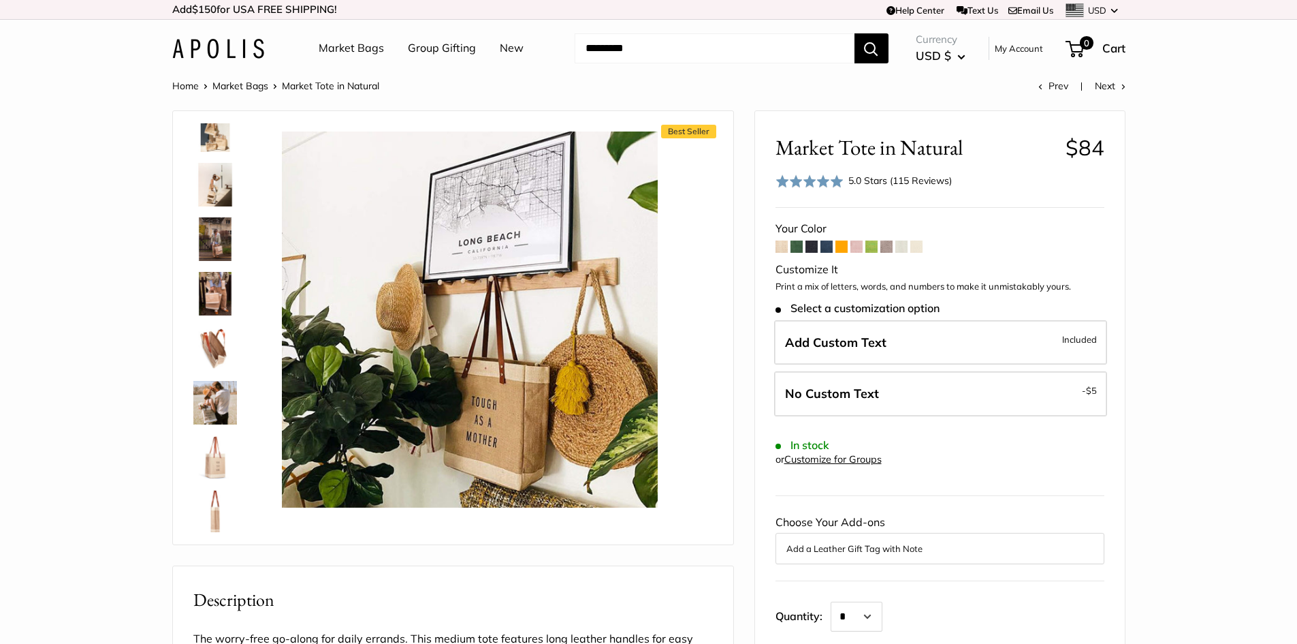
scroll to position [33, 0]
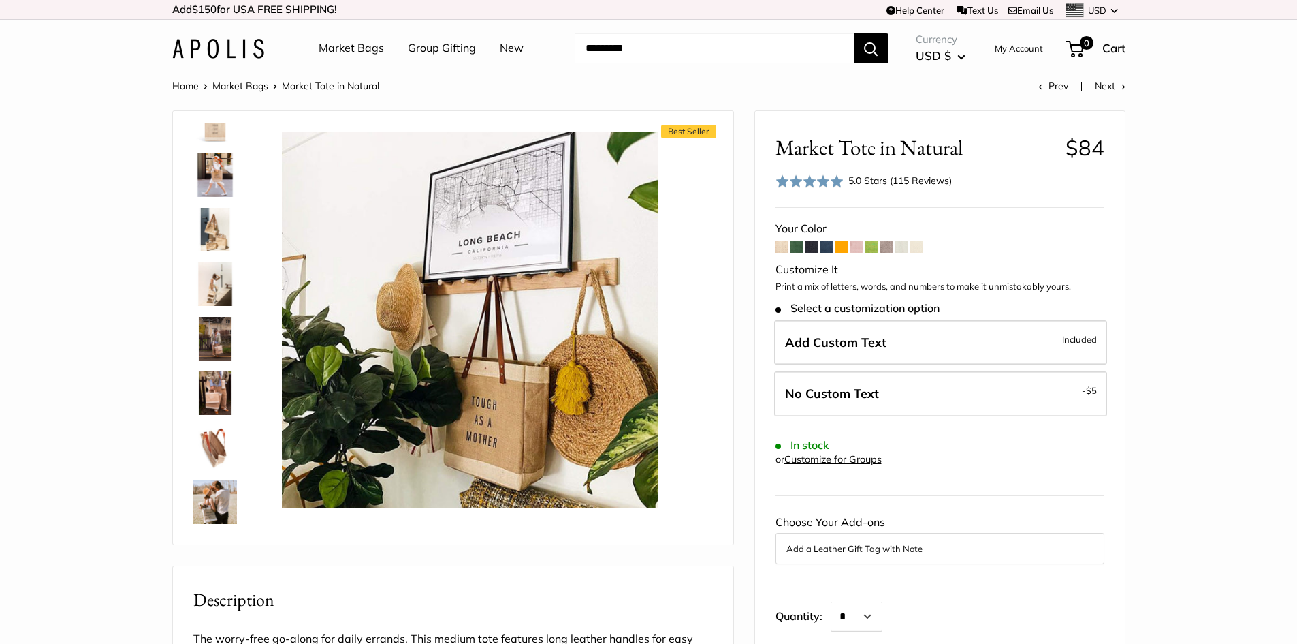
click at [223, 168] on img at bounding box center [215, 175] width 44 height 44
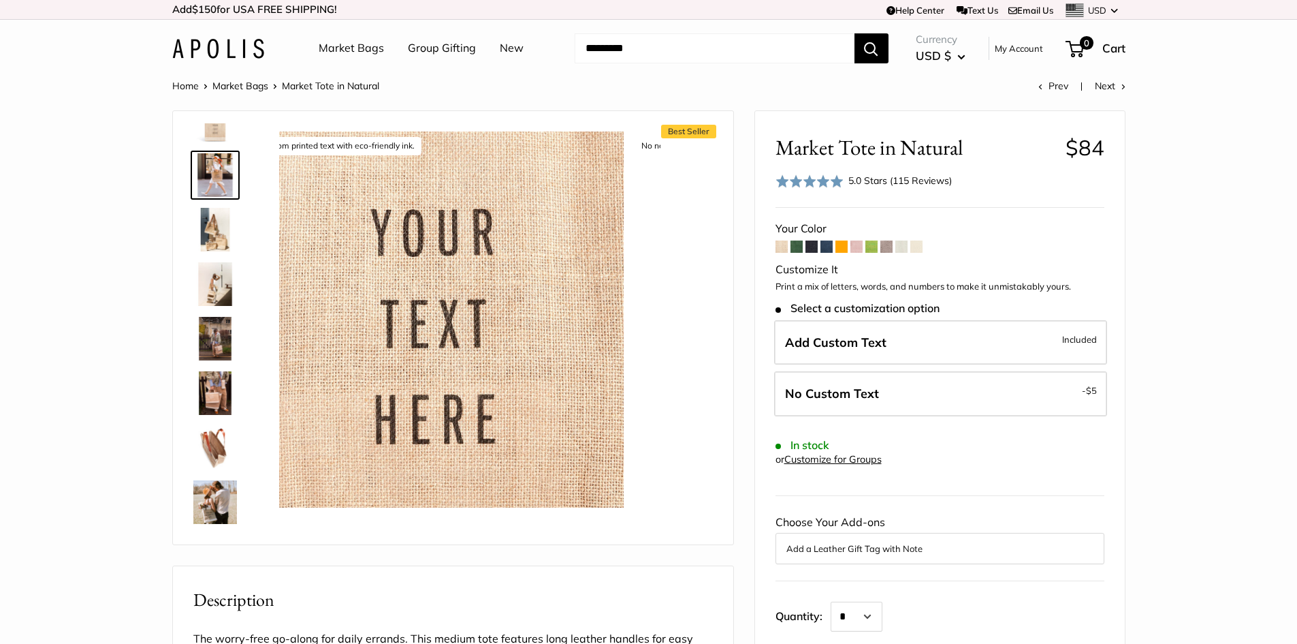
scroll to position [0, 0]
